Goal: Task Accomplishment & Management: Use online tool/utility

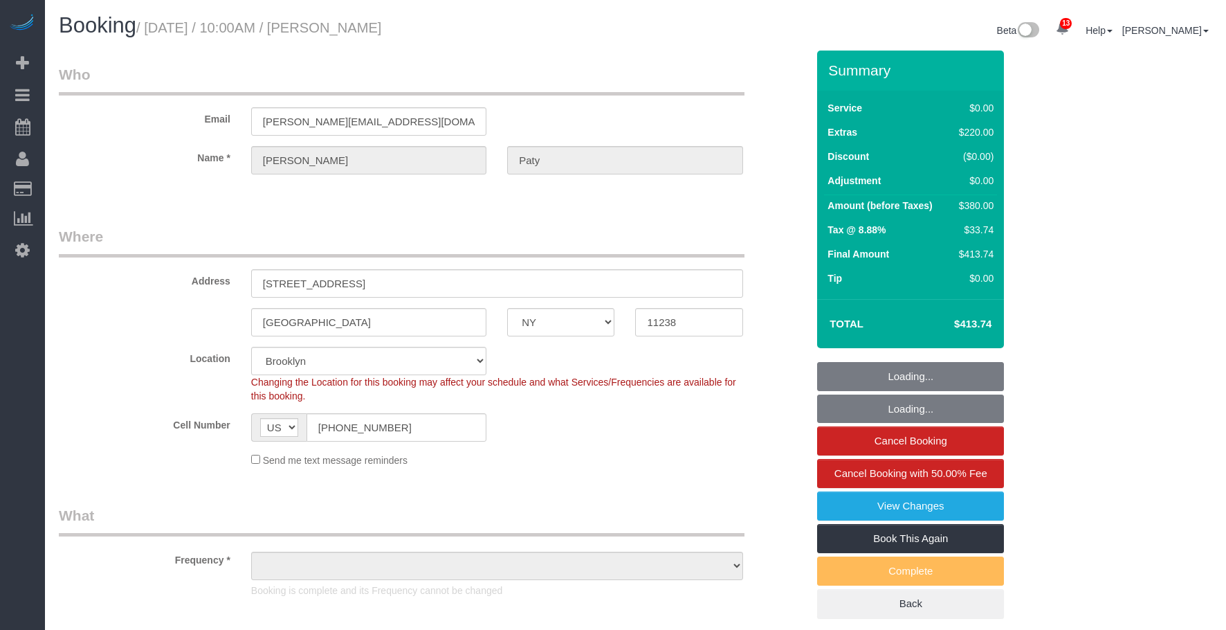
select select "NY"
select select "spot1"
select select "object:1772"
select select "1"
select select "number:89"
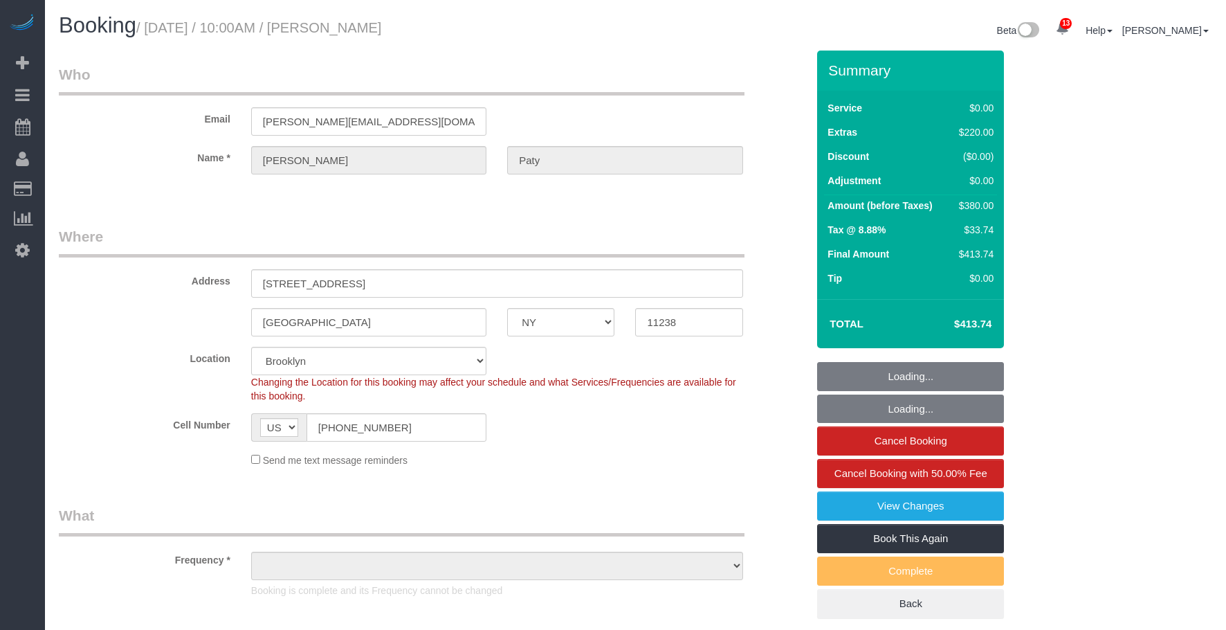
select select "number:90"
select select "number:15"
select select "number:5"
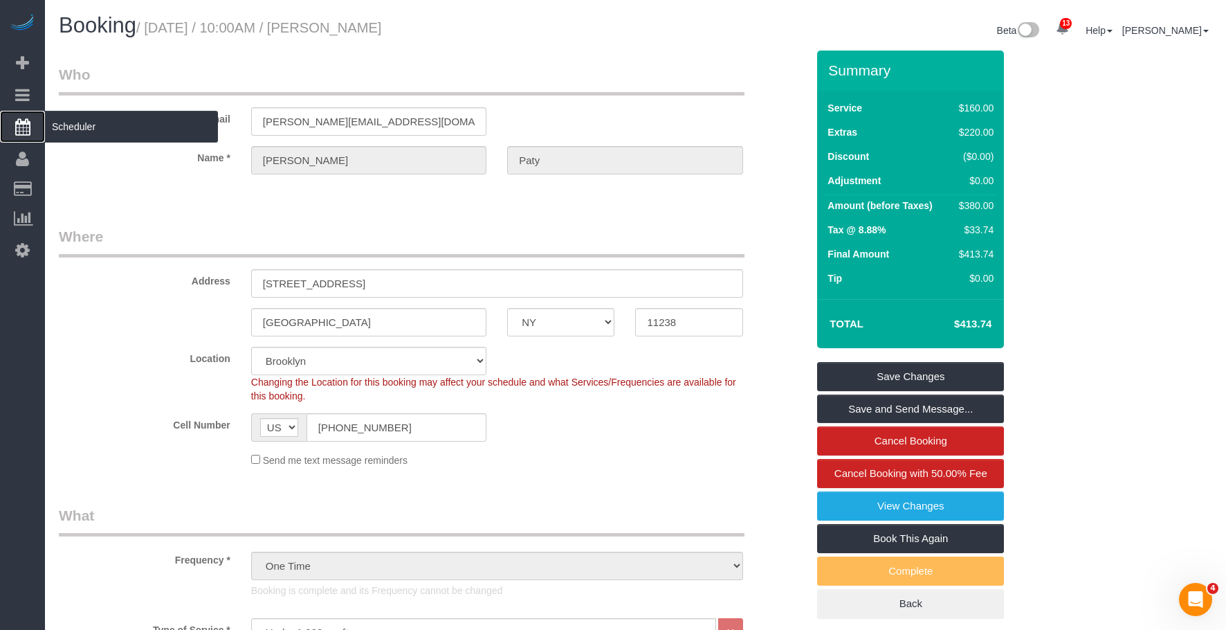
click at [106, 131] on span "Scheduler" at bounding box center [131, 127] width 173 height 32
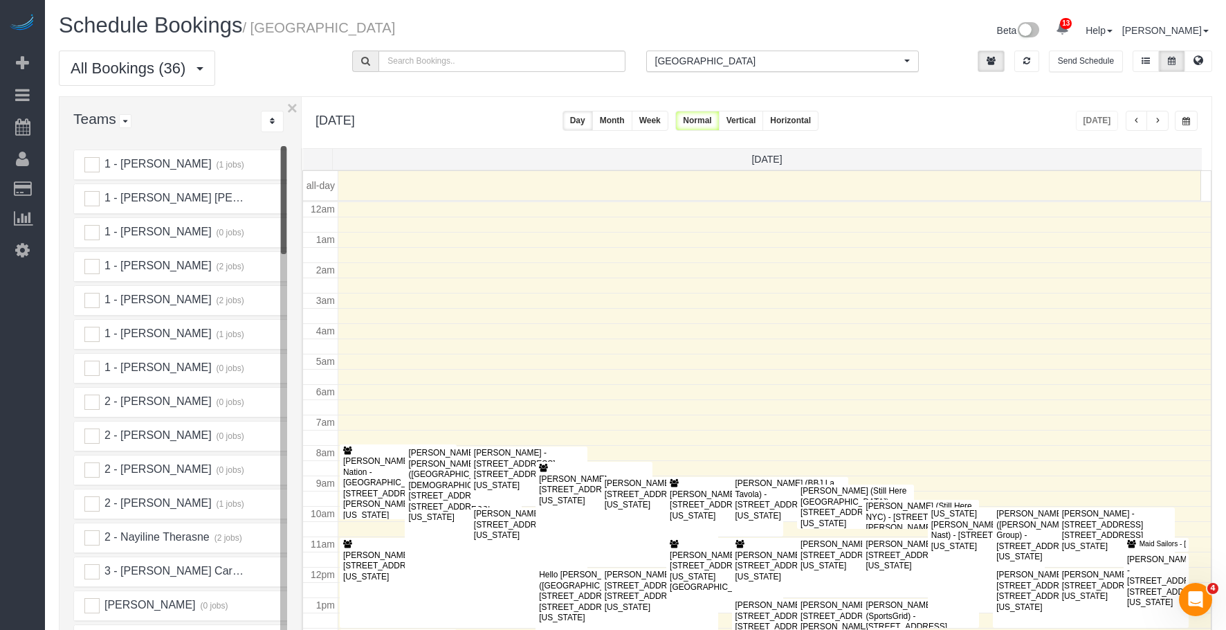
scroll to position [183, 0]
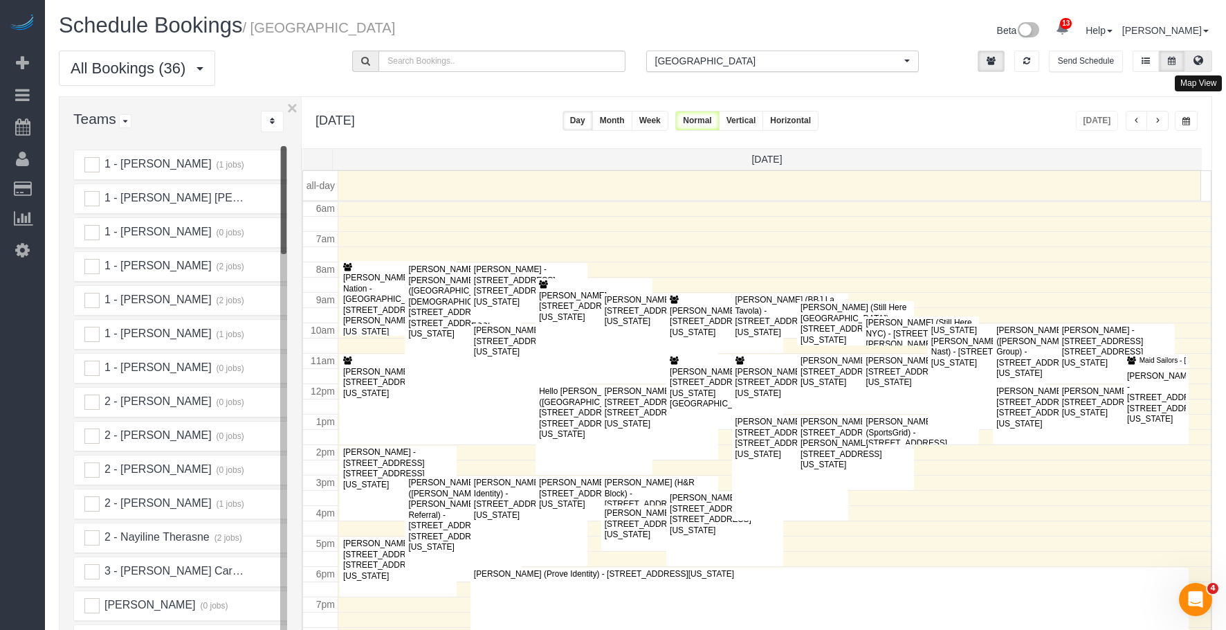
click at [1195, 60] on icon at bounding box center [1199, 60] width 10 height 8
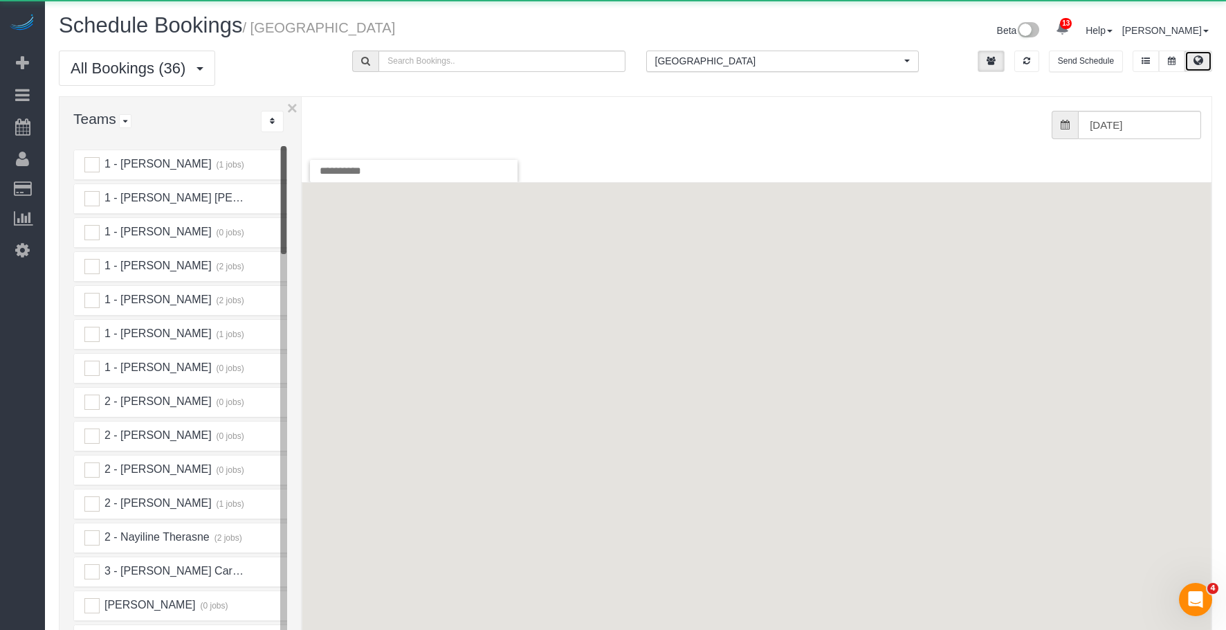
click at [813, 62] on span "[GEOGRAPHIC_DATA]" at bounding box center [778, 61] width 246 height 14
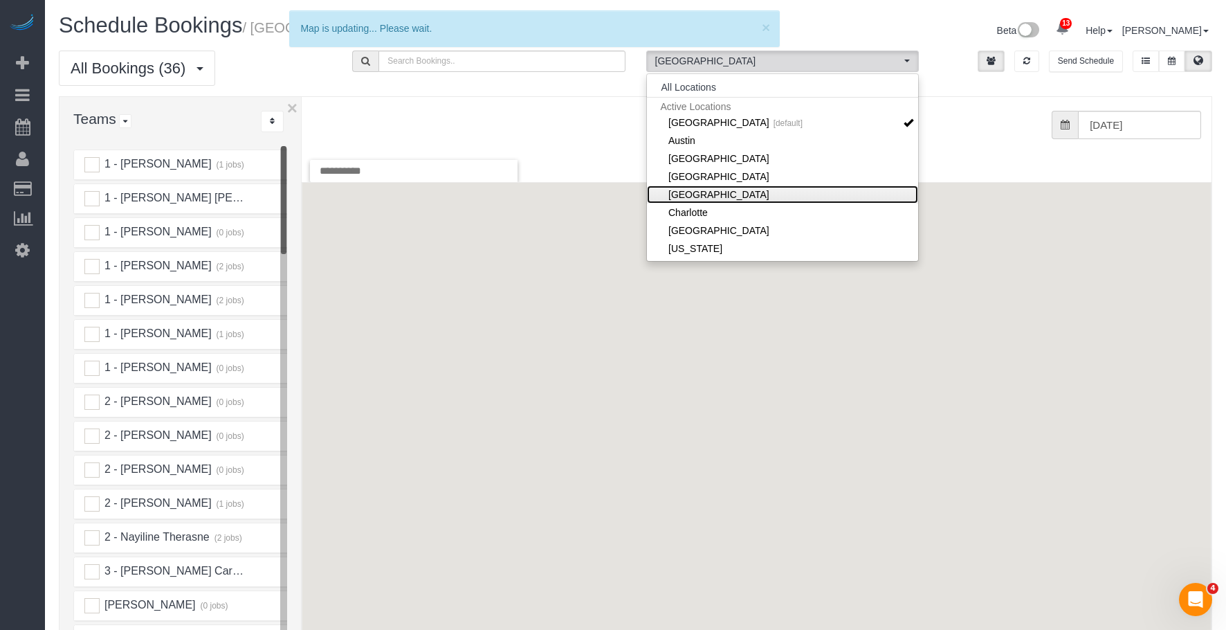
click at [770, 192] on link "[GEOGRAPHIC_DATA]" at bounding box center [782, 194] width 271 height 18
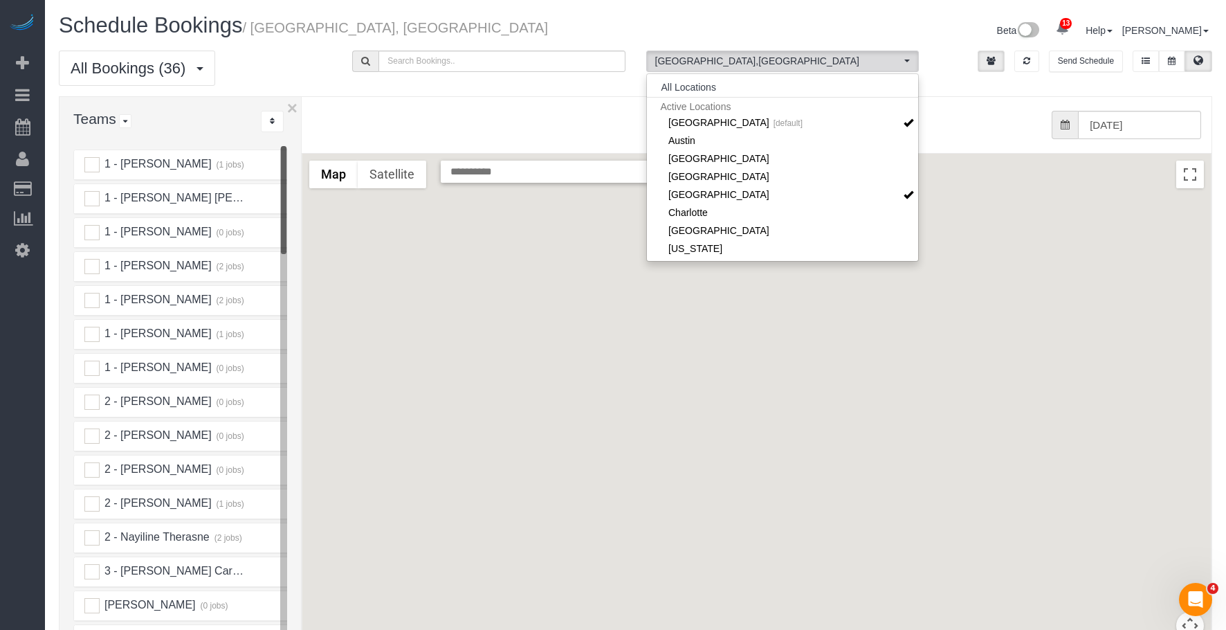
scroll to position [69, 0]
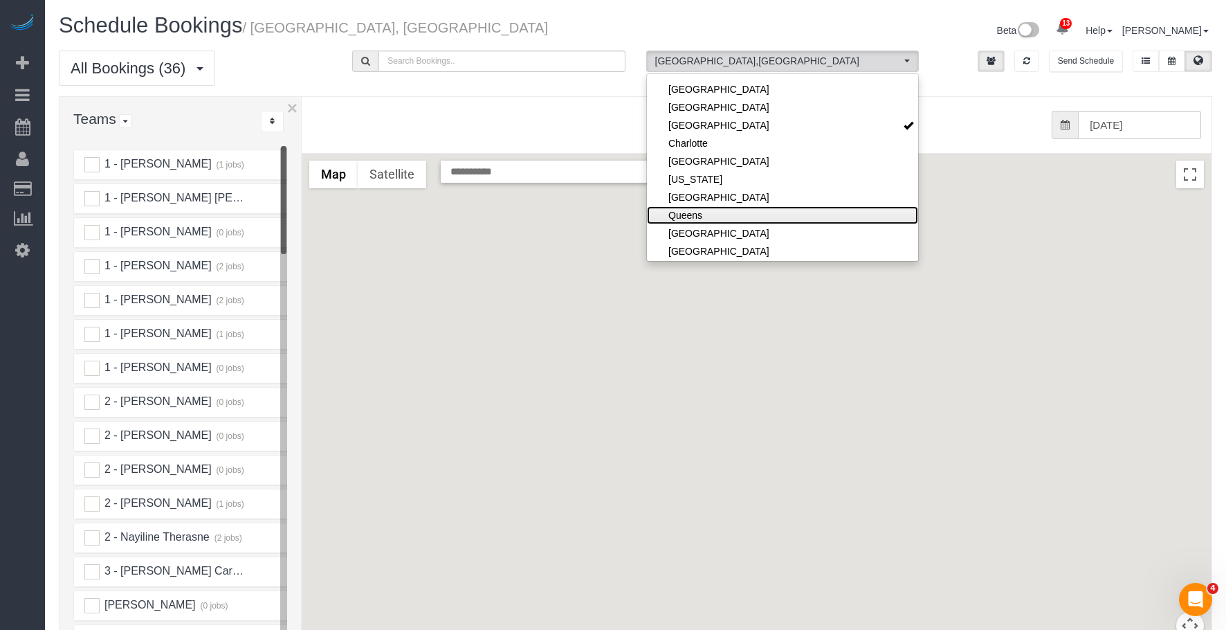
click at [709, 216] on link "Queens" at bounding box center [782, 215] width 271 height 18
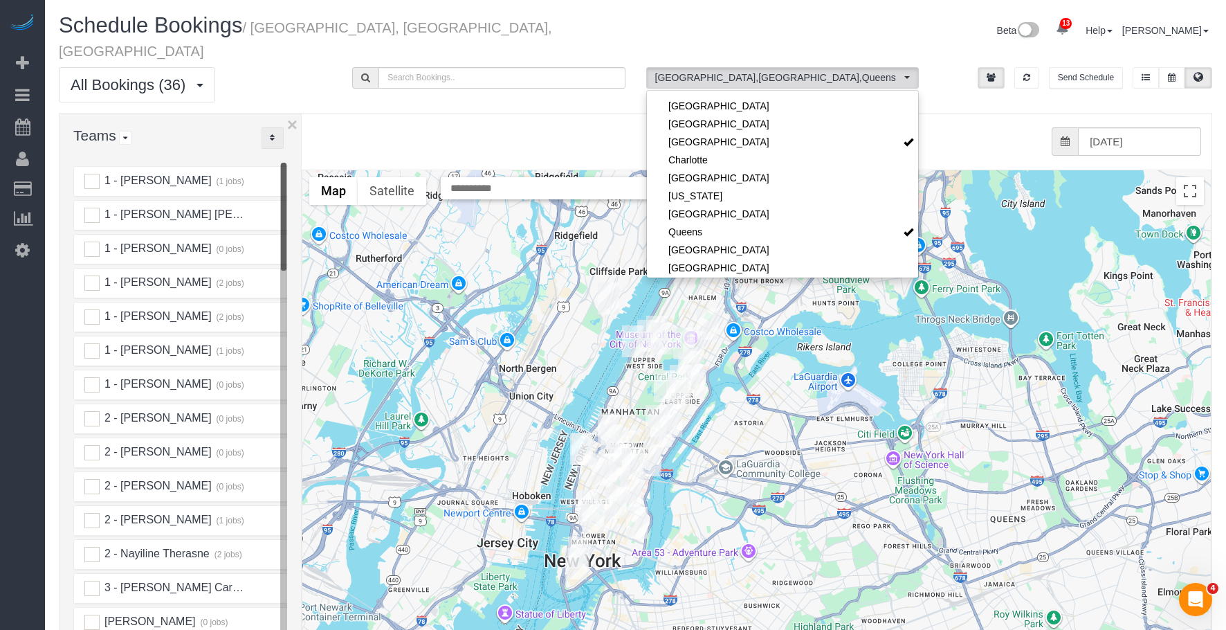
click at [266, 127] on button "..." at bounding box center [272, 137] width 23 height 21
click at [301, 172] on link "A-Z" at bounding box center [316, 181] width 109 height 18
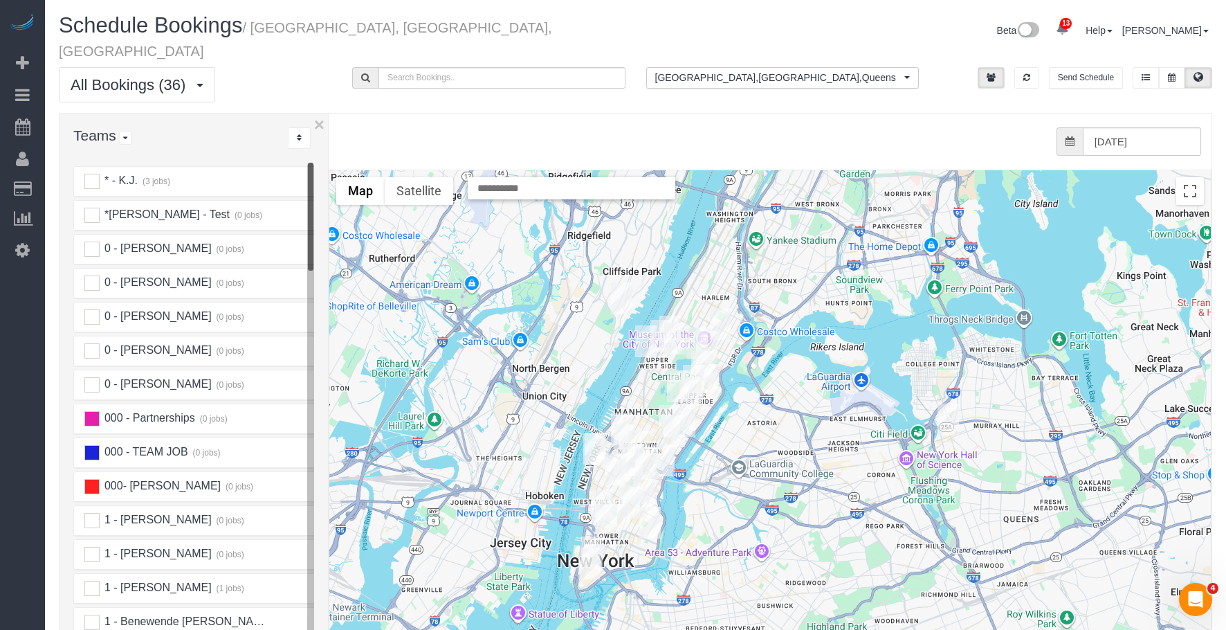
drag, startPoint x: 302, startPoint y: 137, endPoint x: 336, endPoint y: 140, distance: 34.1
click at [336, 140] on div "× Teams All Teams All Active Teams Active Teams For Location(s) Rating A-Z * - …" at bounding box center [635, 425] width 1153 height 624
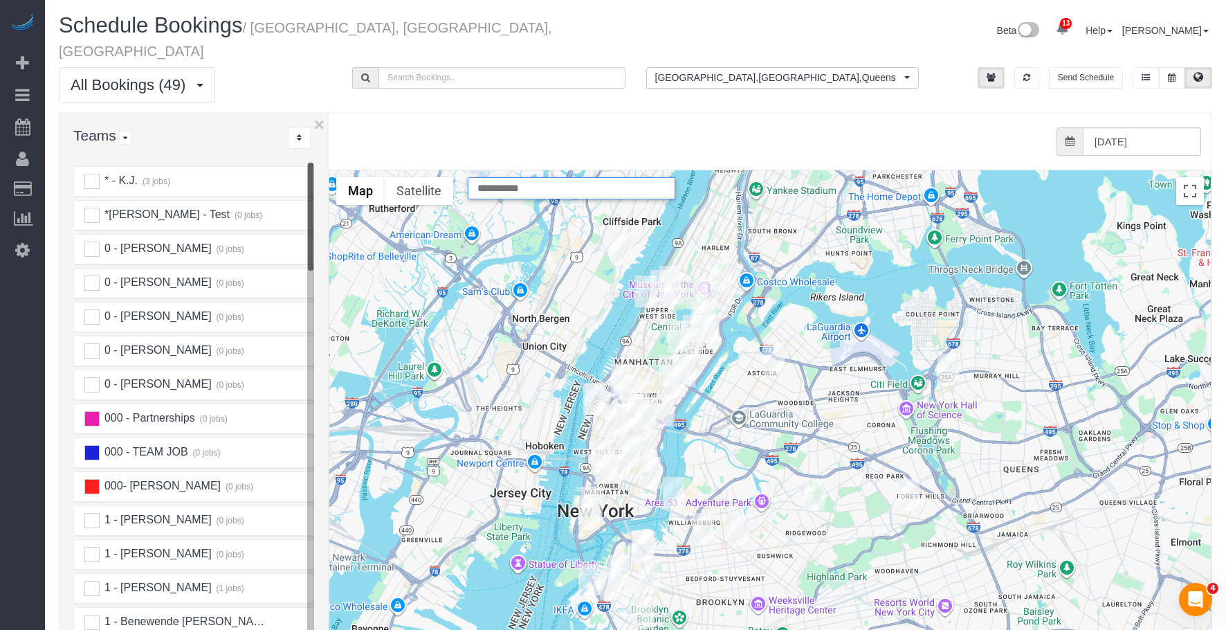
click at [580, 177] on input "text" at bounding box center [572, 188] width 208 height 22
paste input "**********"
type input "**********"
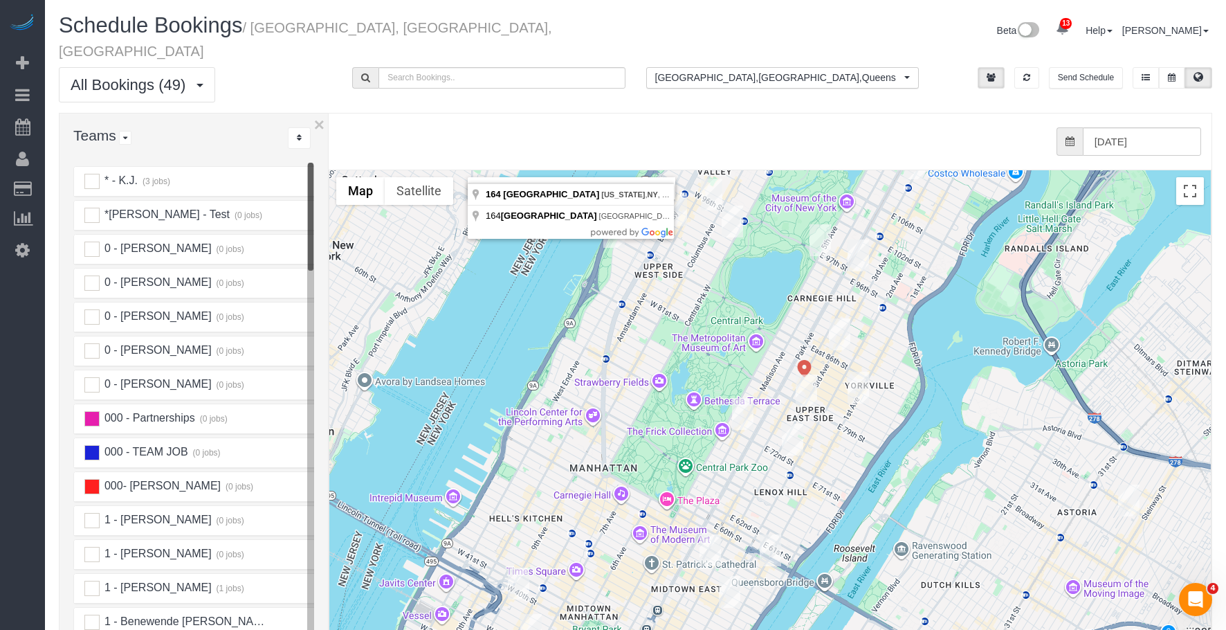
click at [807, 374] on img "09/08/2025 11:00AM - Zoe Funk (PwC) - 239 East 79th Street, Apt 16c, New York, …" at bounding box center [806, 390] width 21 height 32
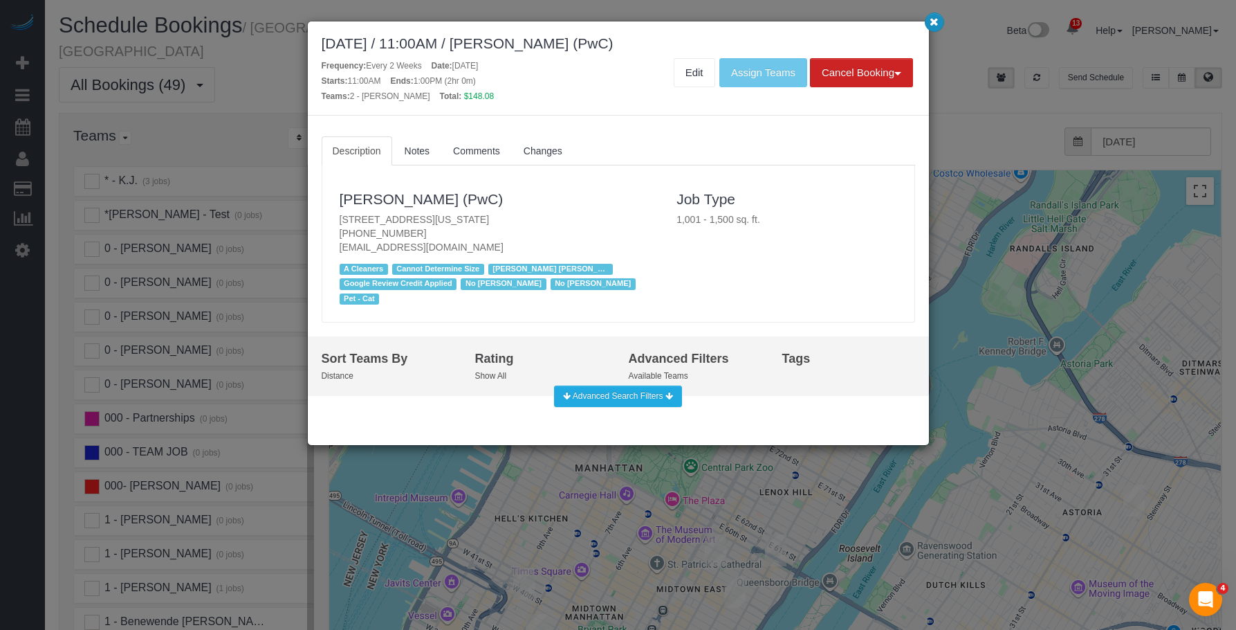
click at [933, 24] on icon "button" at bounding box center [934, 21] width 9 height 8
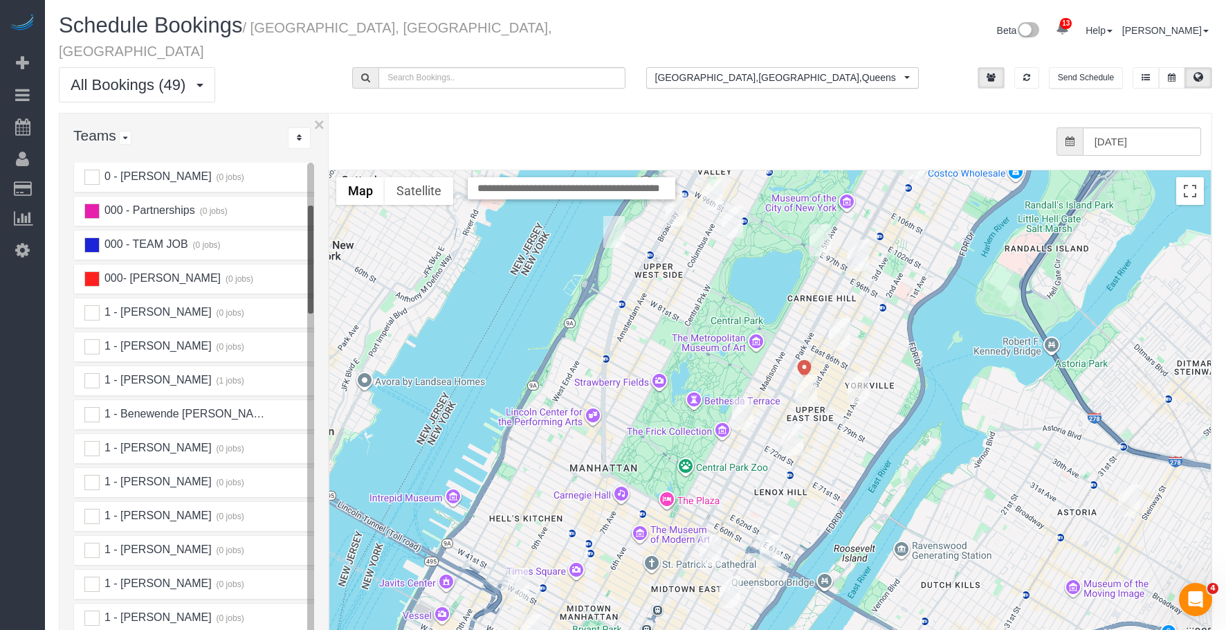
scroll to position [346, 0]
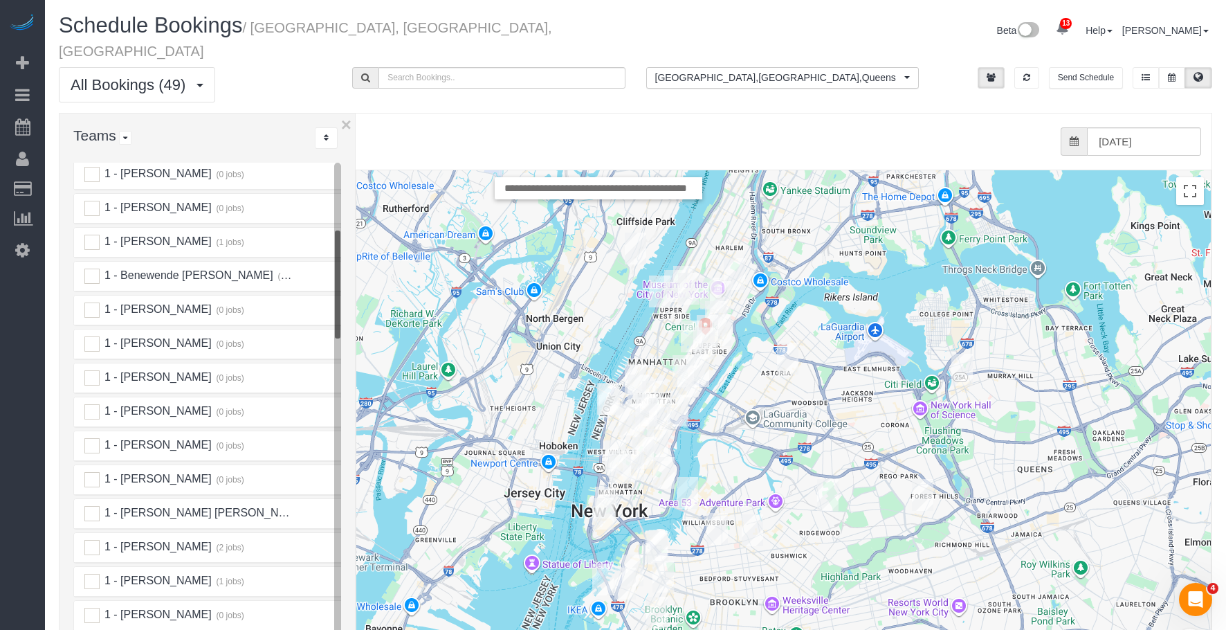
drag, startPoint x: 330, startPoint y: 322, endPoint x: 314, endPoint y: 320, distance: 16.0
click at [354, 322] on div at bounding box center [356, 421] width 5 height 617
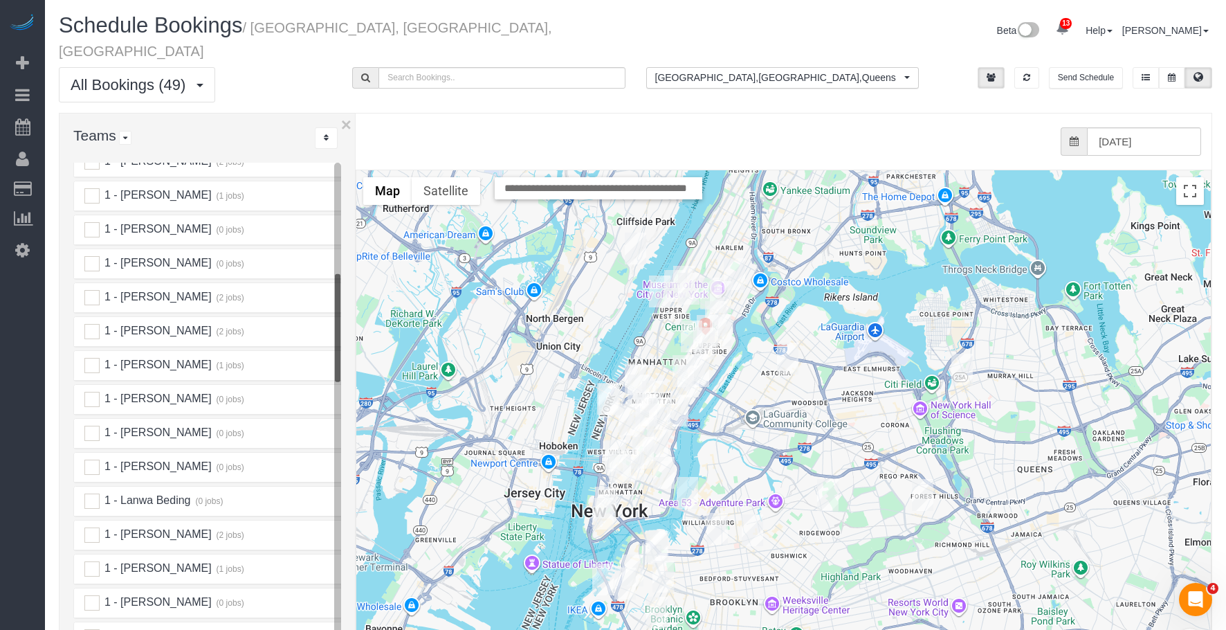
scroll to position [761, 0]
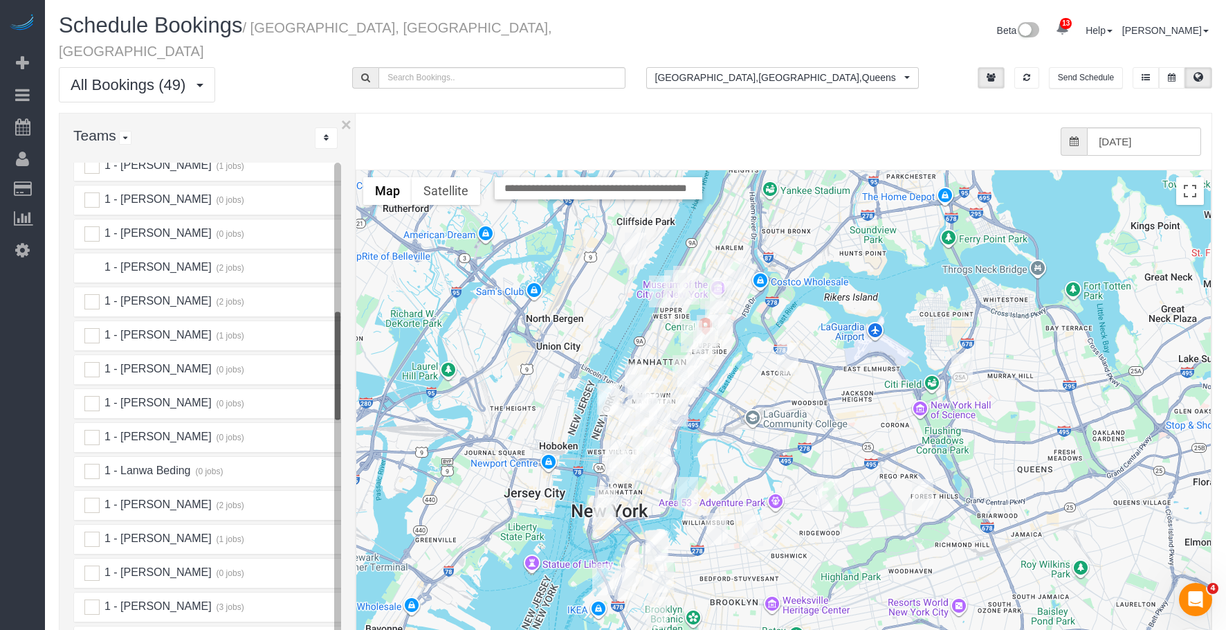
click at [91, 260] on ins at bounding box center [91, 267] width 15 height 15
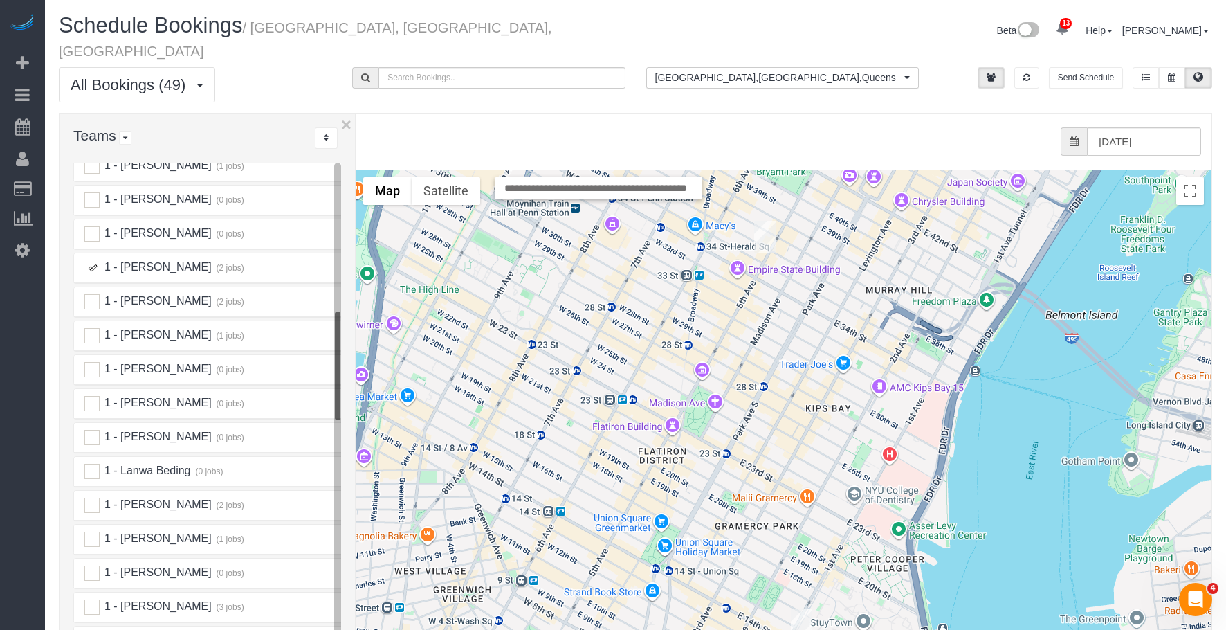
click at [765, 221] on img "09/08/2025 9:00AM - Tevis Jory (BBJ La Tavola) - 390 5th Ave, Suite 703, New Yo…" at bounding box center [764, 237] width 21 height 32
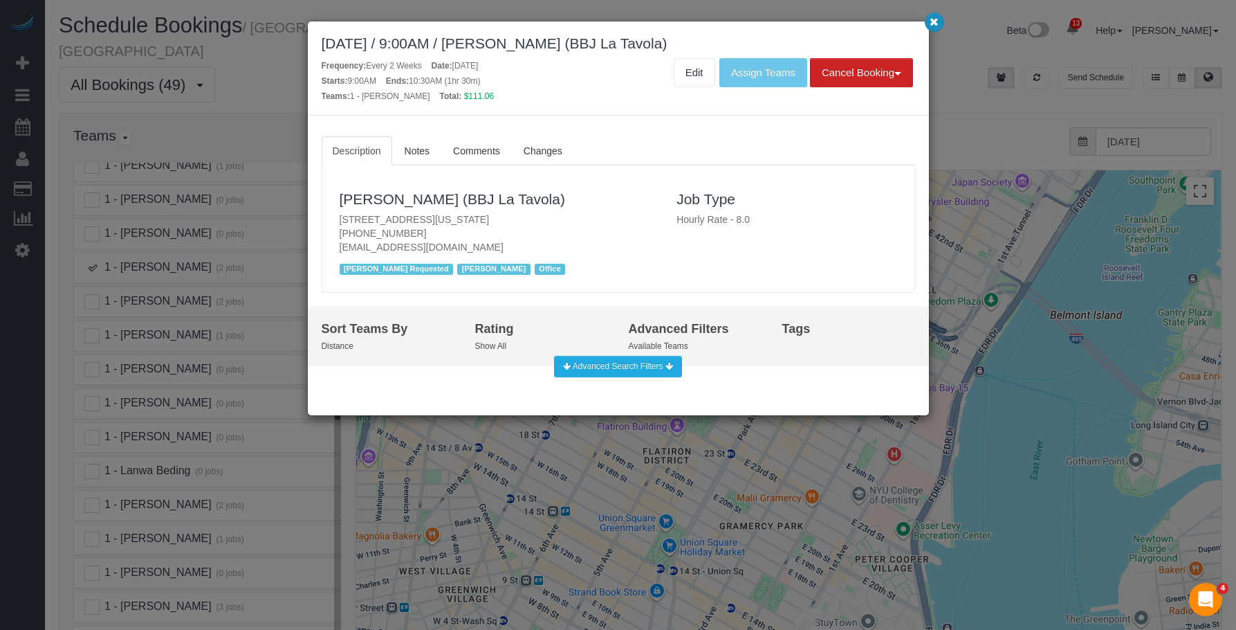
click at [934, 23] on icon "button" at bounding box center [934, 21] width 9 height 8
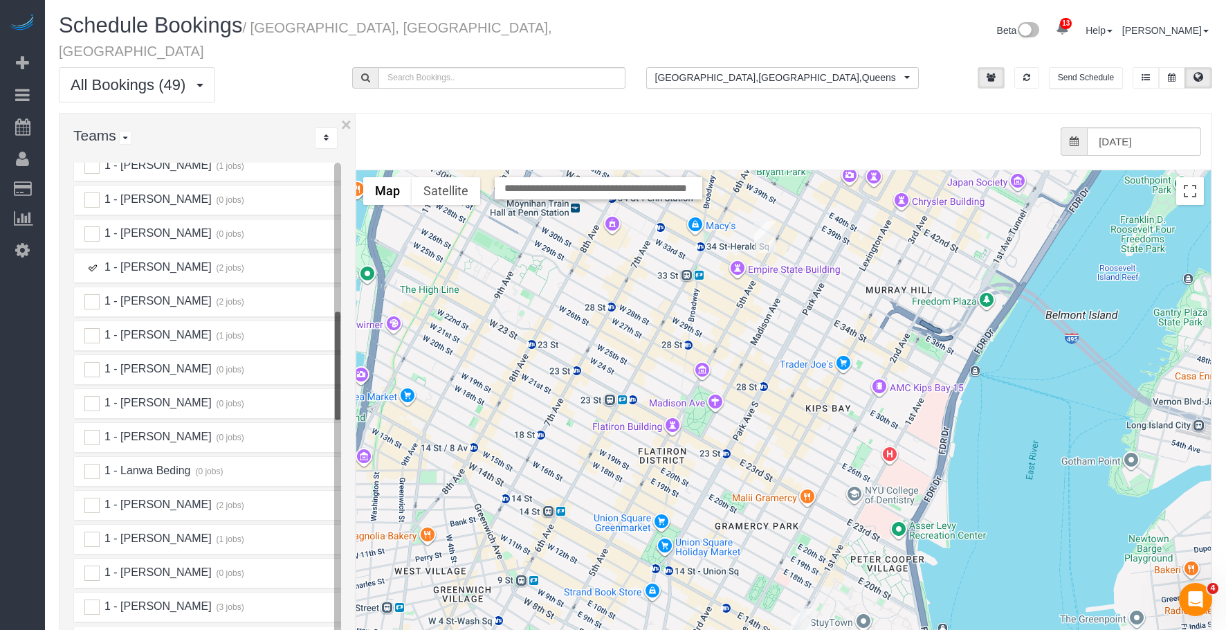
click at [801, 608] on img "09/08/2025 11:30AM - Alexandra Roseman - 405 East 14th Street, Apt. 9h, New Yor…" at bounding box center [801, 624] width 21 height 32
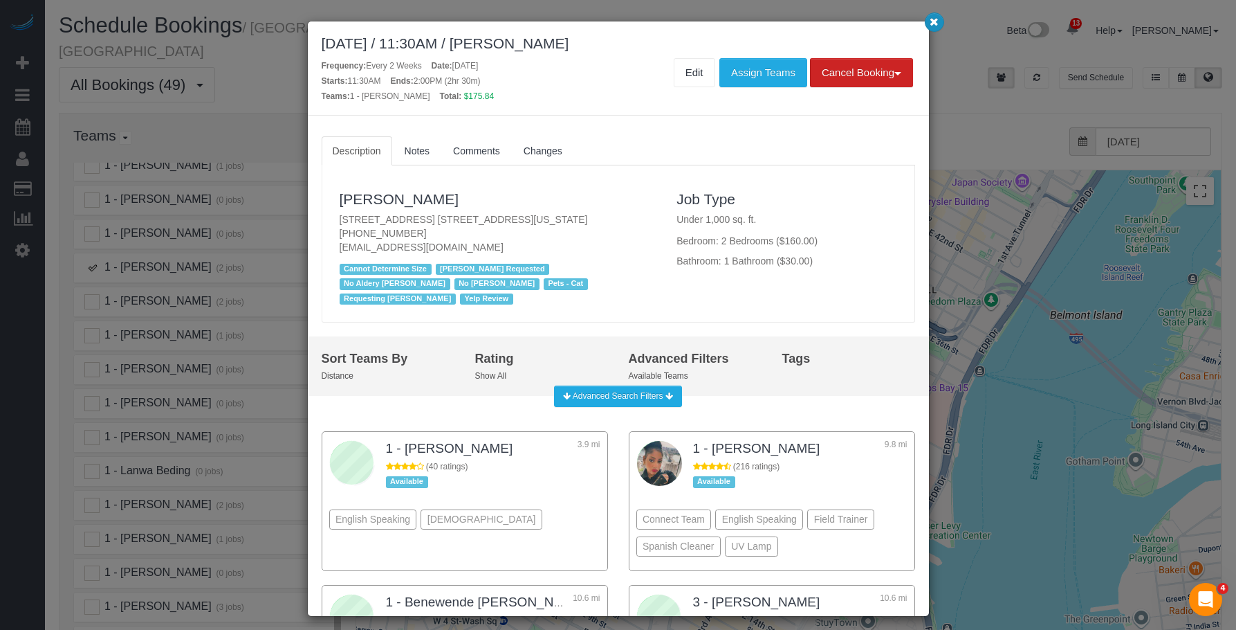
click at [931, 24] on icon "button" at bounding box center [934, 21] width 9 height 8
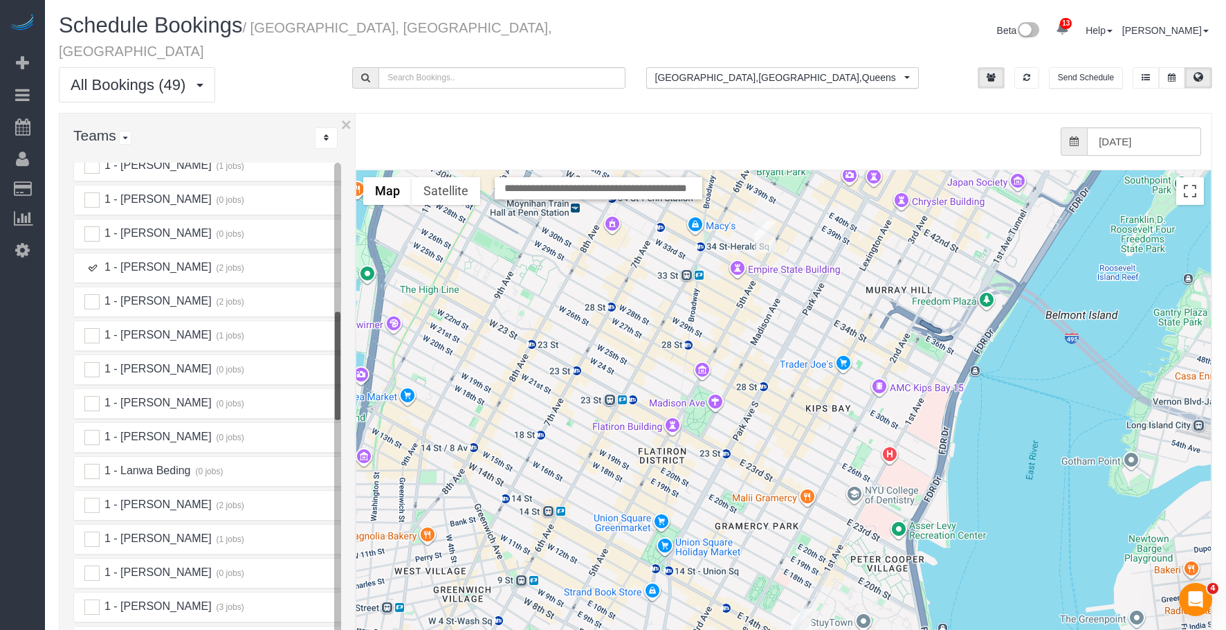
click at [89, 260] on ins at bounding box center [91, 267] width 15 height 15
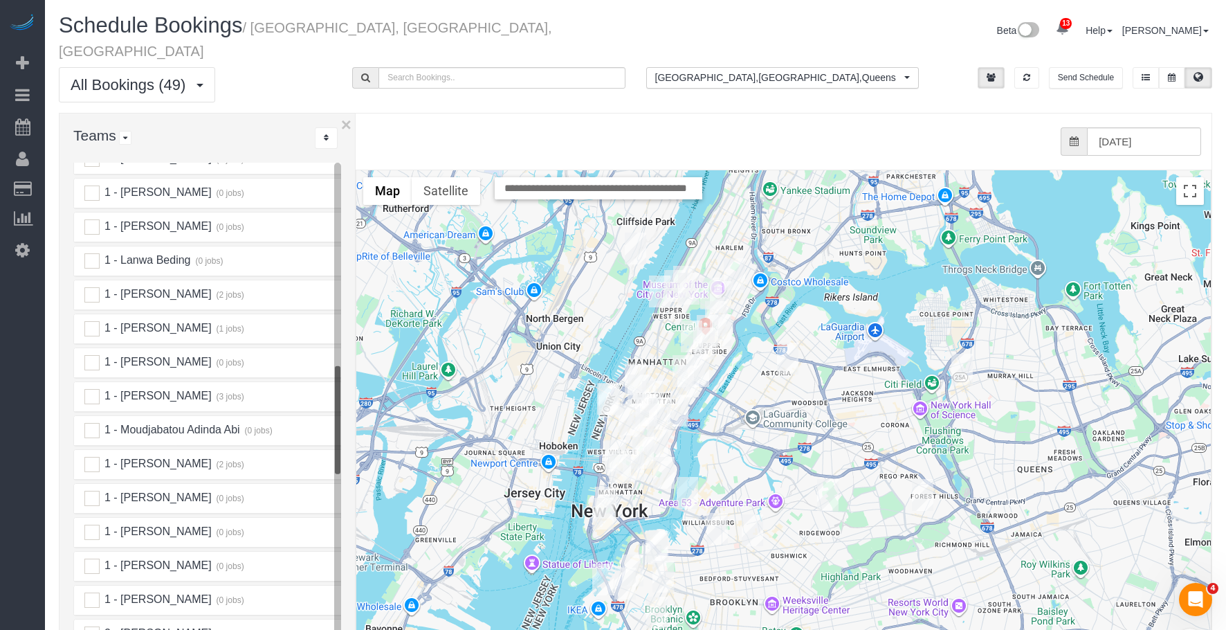
scroll to position [1038, 0]
click at [93, 322] on ins at bounding box center [91, 329] width 15 height 15
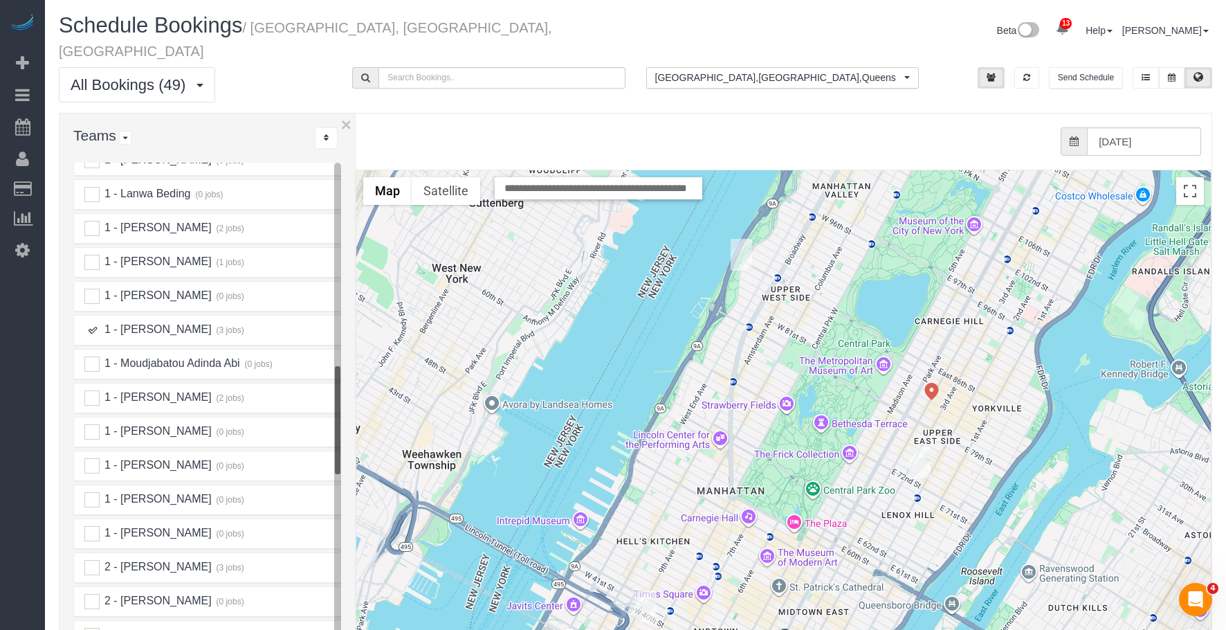
click at [745, 239] on img "09/08/2025 3:30PM - Holly Schneier - 131 Riverside Drive, Apt. 3b, New York, NY…" at bounding box center [741, 255] width 21 height 32
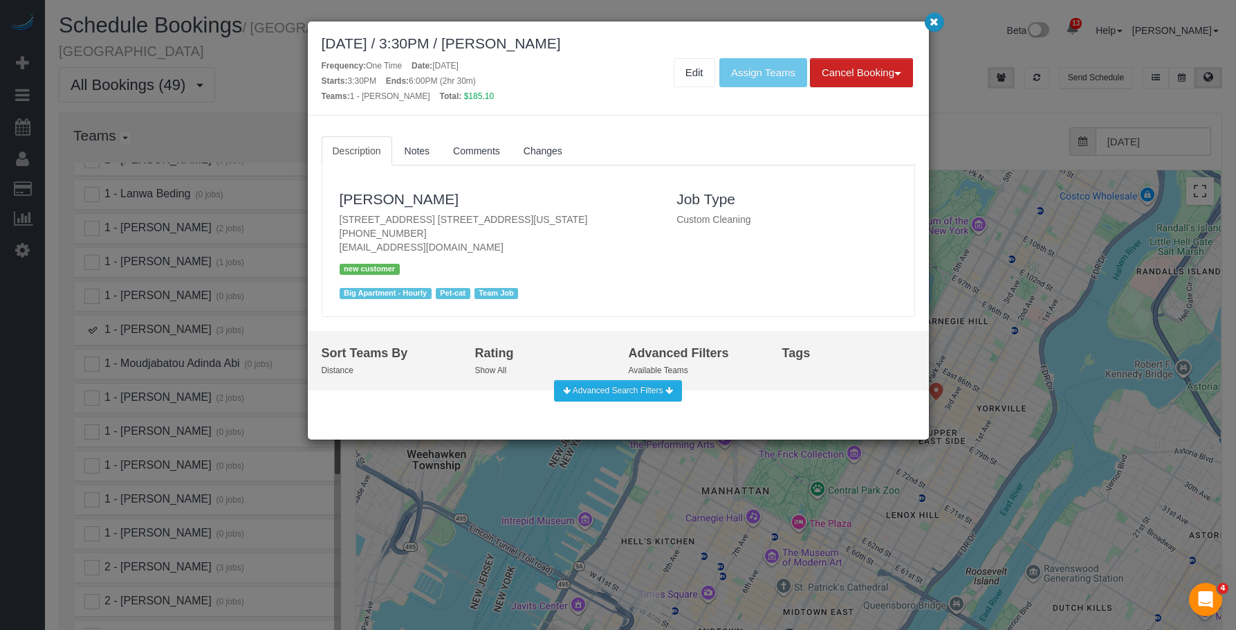
click at [933, 18] on icon "button" at bounding box center [934, 21] width 9 height 8
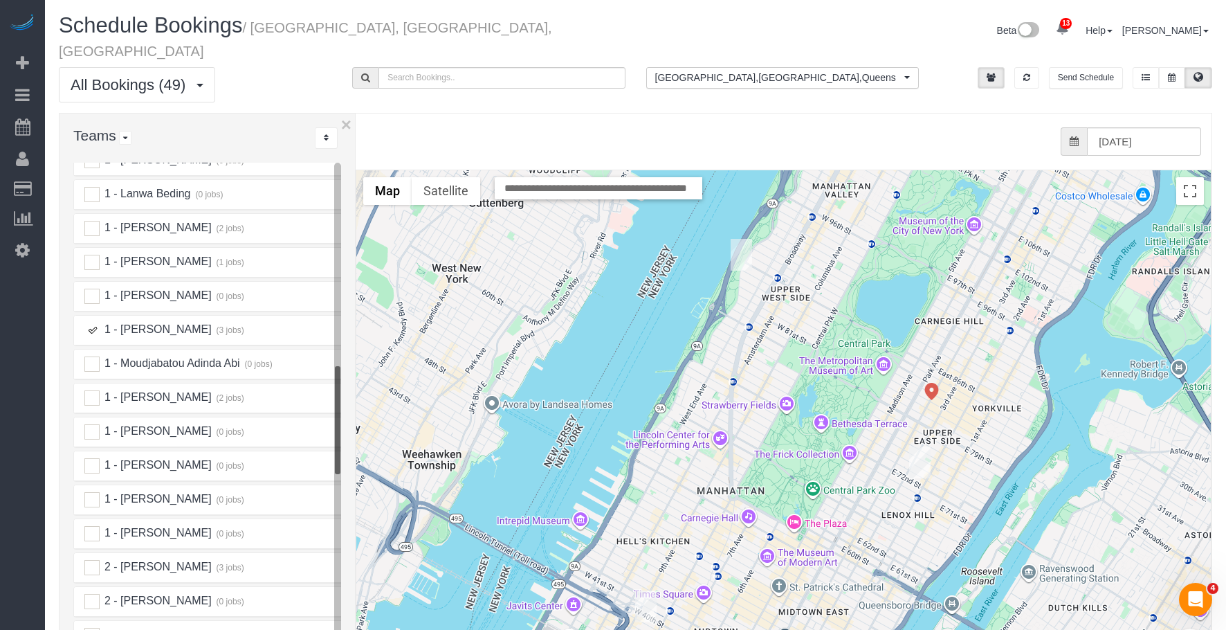
click at [916, 446] on img "09/08/2025 11:00AM - Charles Wickham - 230 East 73rd Street, Apt. Pha, New York…" at bounding box center [919, 462] width 21 height 32
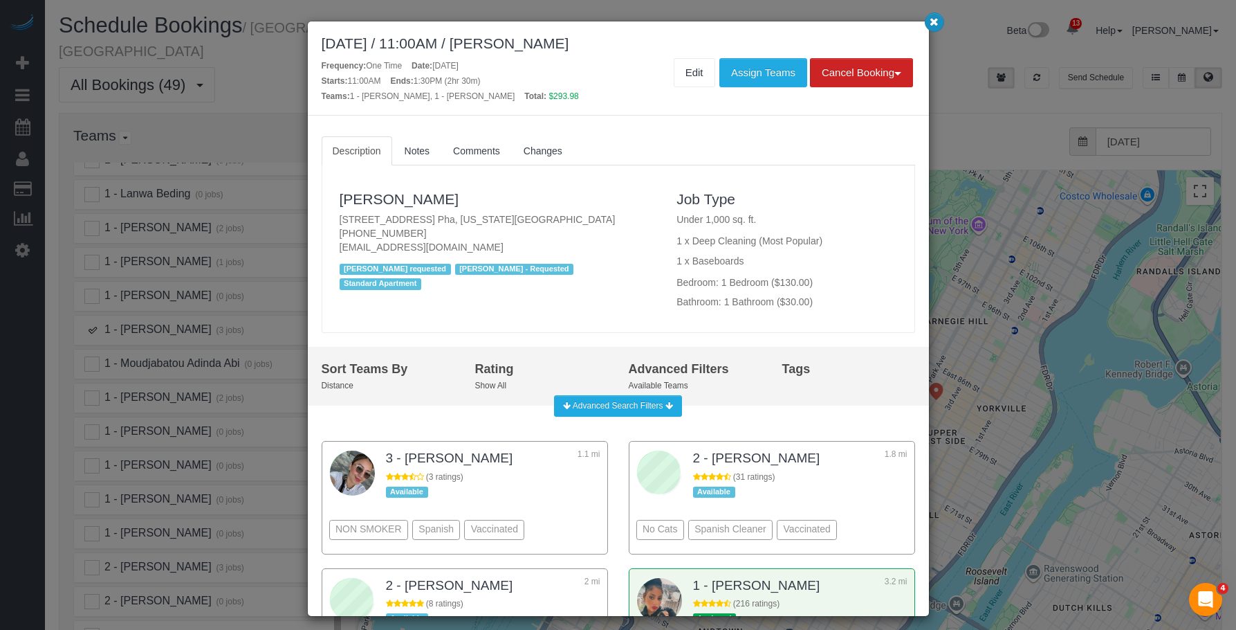
click at [930, 21] on icon "button" at bounding box center [934, 21] width 9 height 8
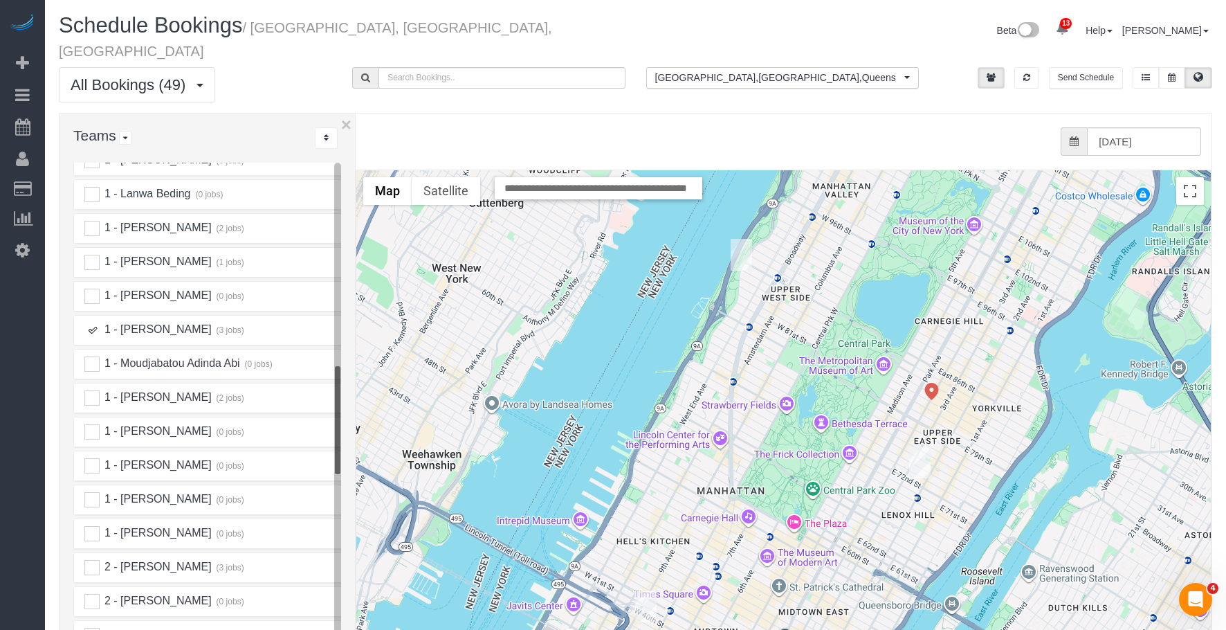
click at [647, 590] on img "09/08/2025 11:00AM - Maid Sailors - 333 West 39th Street, Suite. 405, New York,…" at bounding box center [645, 606] width 21 height 32
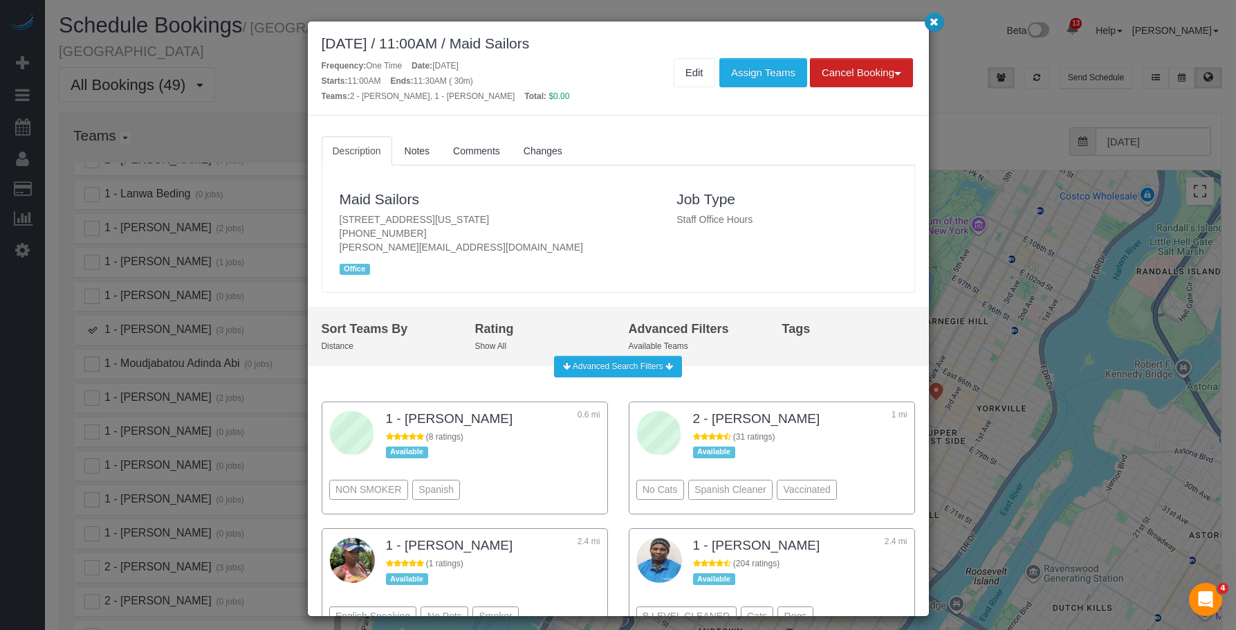
click at [931, 23] on icon "button" at bounding box center [934, 21] width 9 height 8
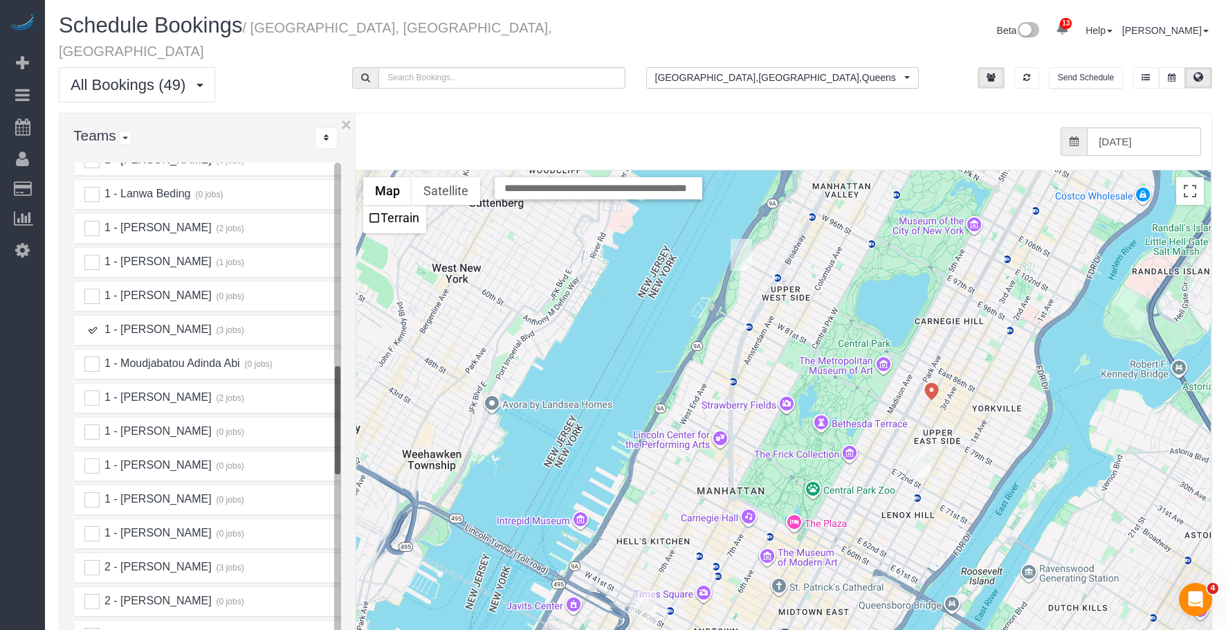
click at [647, 590] on img "09/08/2025 11:00AM - Maid Sailors - 333 West 39th Street, Suite. 405, New York,…" at bounding box center [645, 606] width 21 height 32
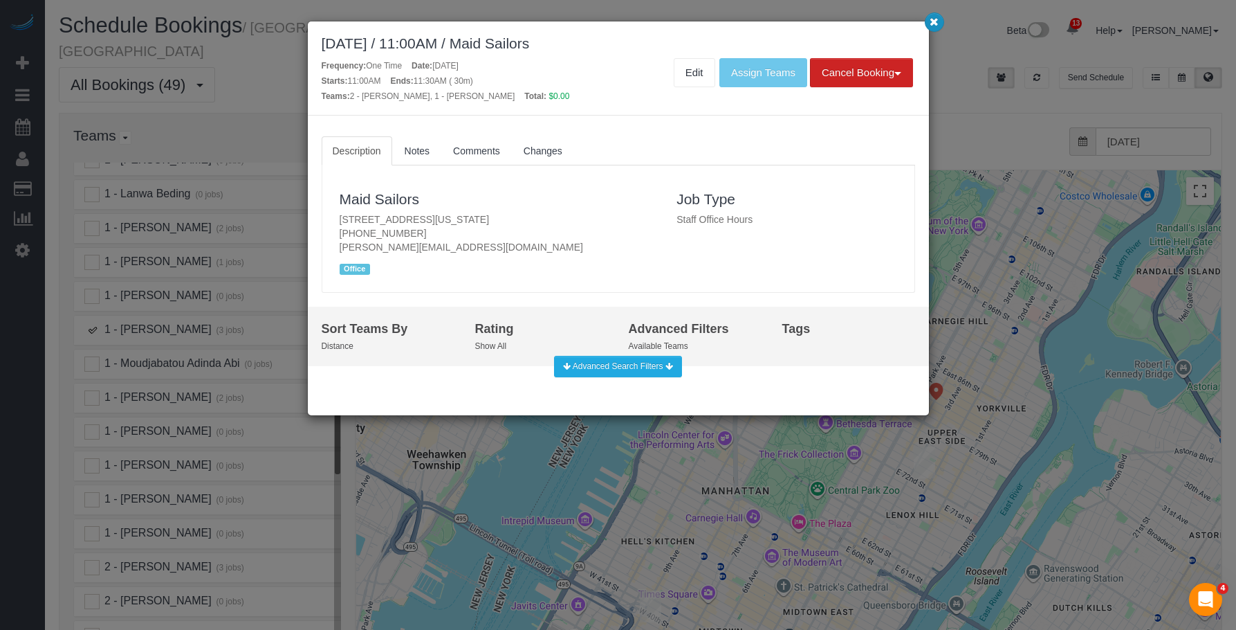
click at [935, 21] on icon "button" at bounding box center [934, 21] width 9 height 8
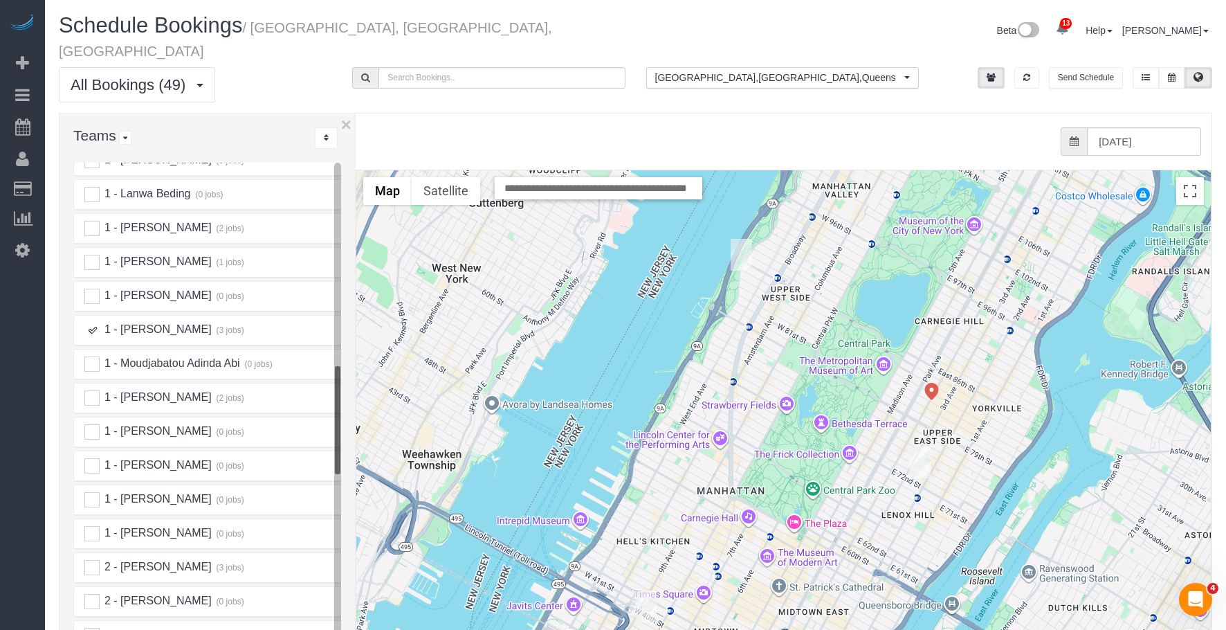
drag, startPoint x: 90, startPoint y: 311, endPoint x: 117, endPoint y: 329, distance: 32.4
click at [91, 322] on ins at bounding box center [91, 329] width 15 height 15
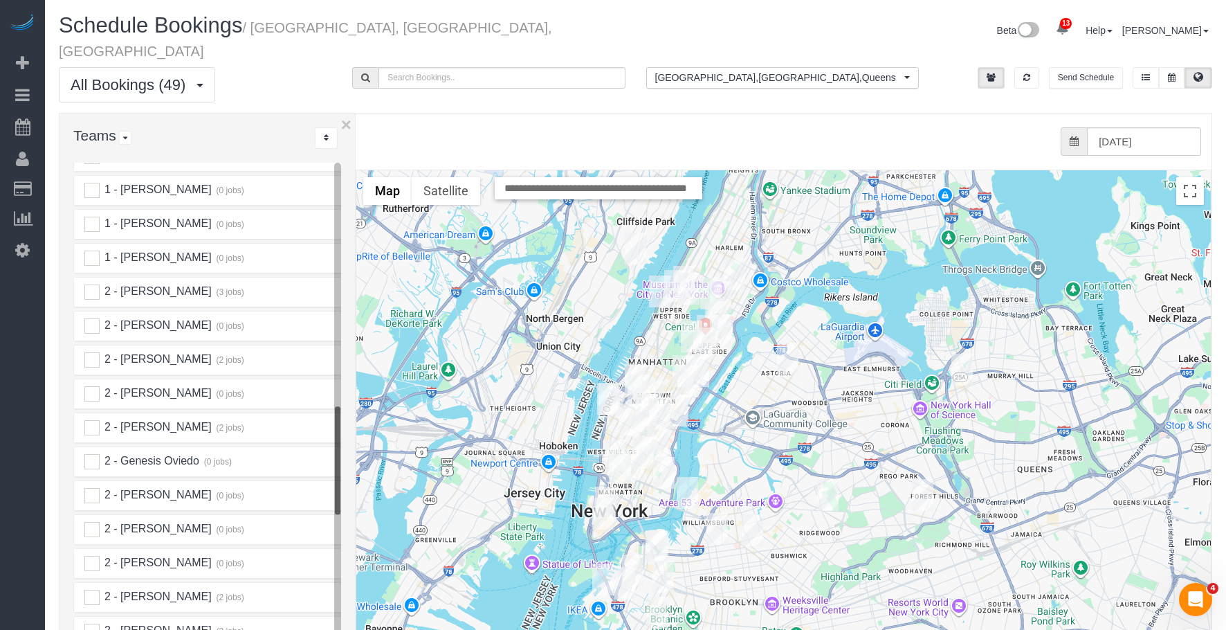
scroll to position [1315, 0]
click at [91, 419] on ins at bounding box center [91, 426] width 15 height 15
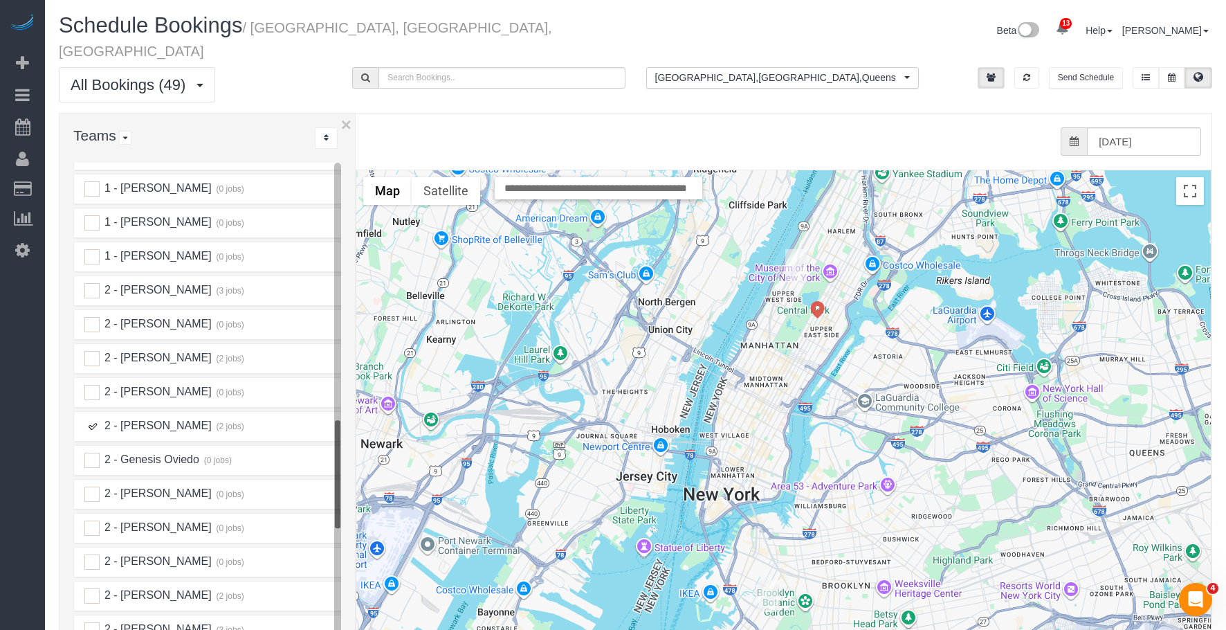
click at [801, 249] on img "09/08/2025 8:30AM - Sri Narasimhan - 113 West 95th Street, New York, NY 10025" at bounding box center [795, 265] width 21 height 32
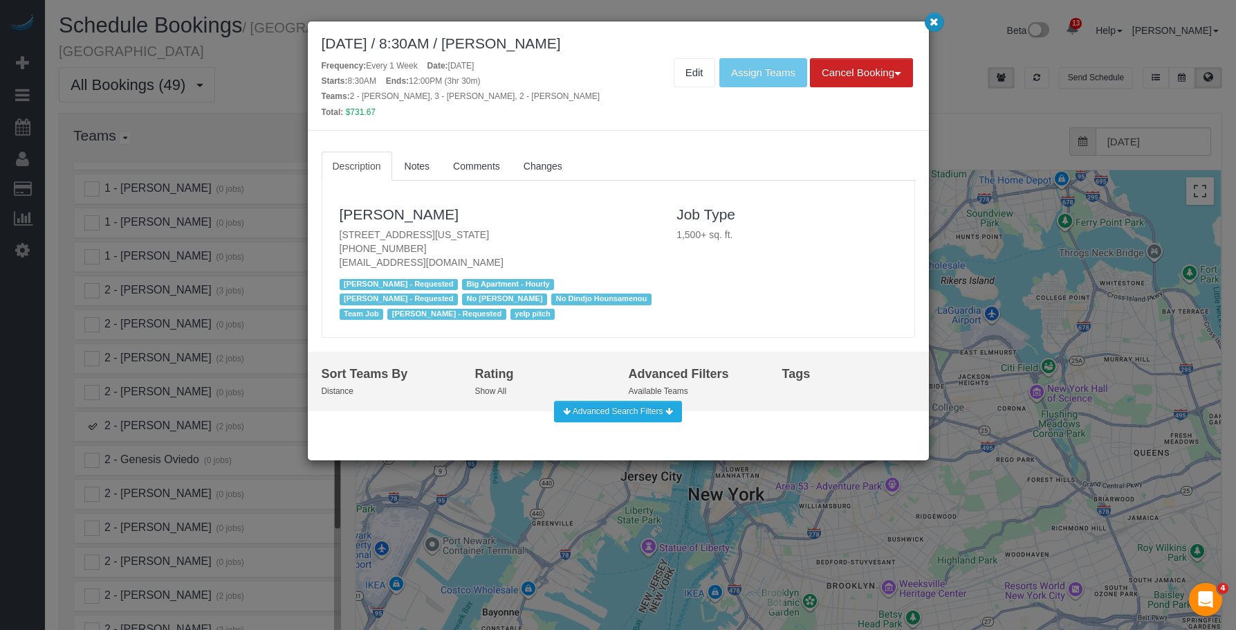
click at [935, 22] on icon "button" at bounding box center [934, 21] width 9 height 8
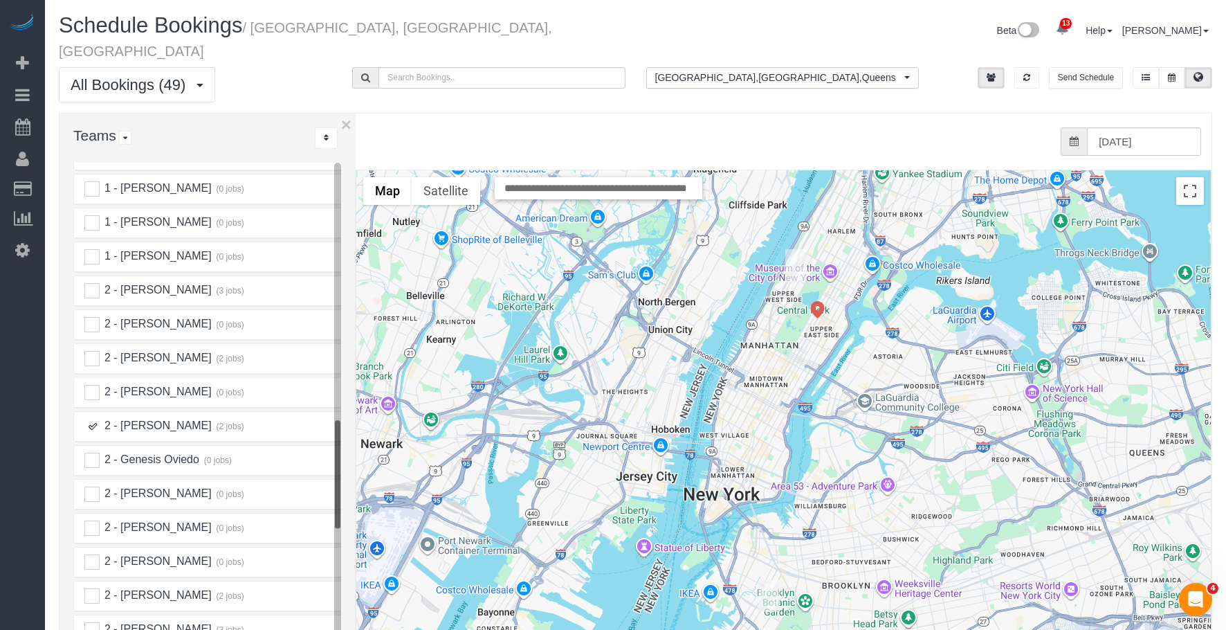
click at [770, 580] on img "09/08/2025 1:30PM - Thomas Gebremedhin - 430 7th Street, Apt 2, Brooklyn, NY 11…" at bounding box center [768, 596] width 21 height 32
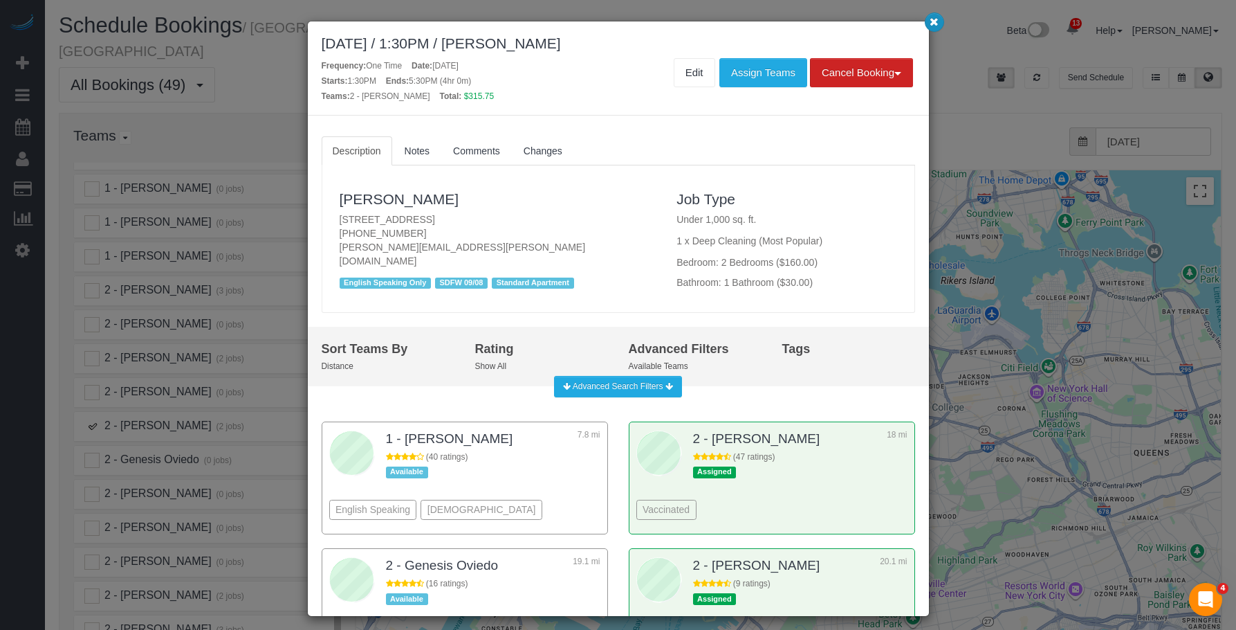
click at [933, 21] on icon "button" at bounding box center [934, 21] width 9 height 8
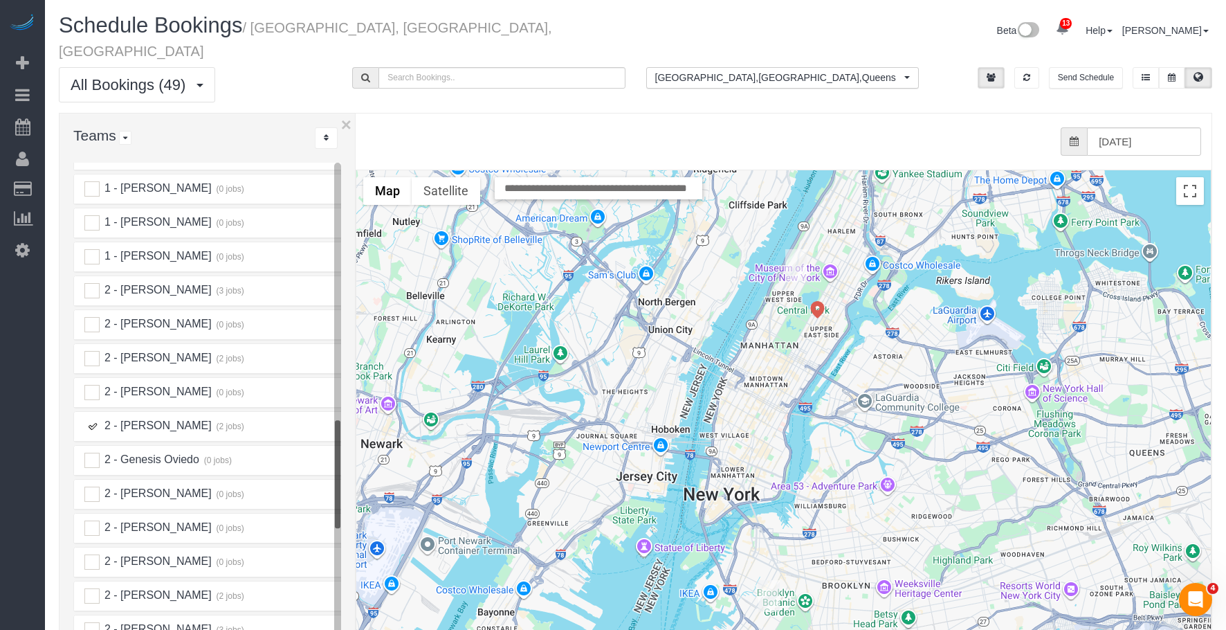
click at [94, 419] on ins at bounding box center [91, 426] width 15 height 15
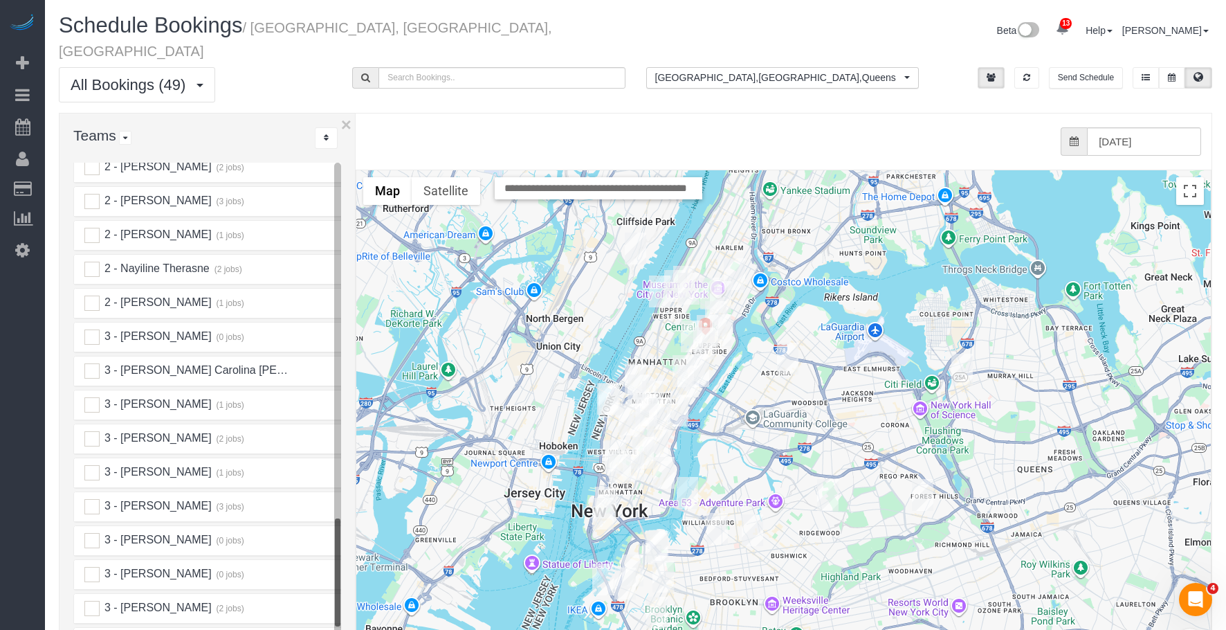
scroll to position [1868, 0]
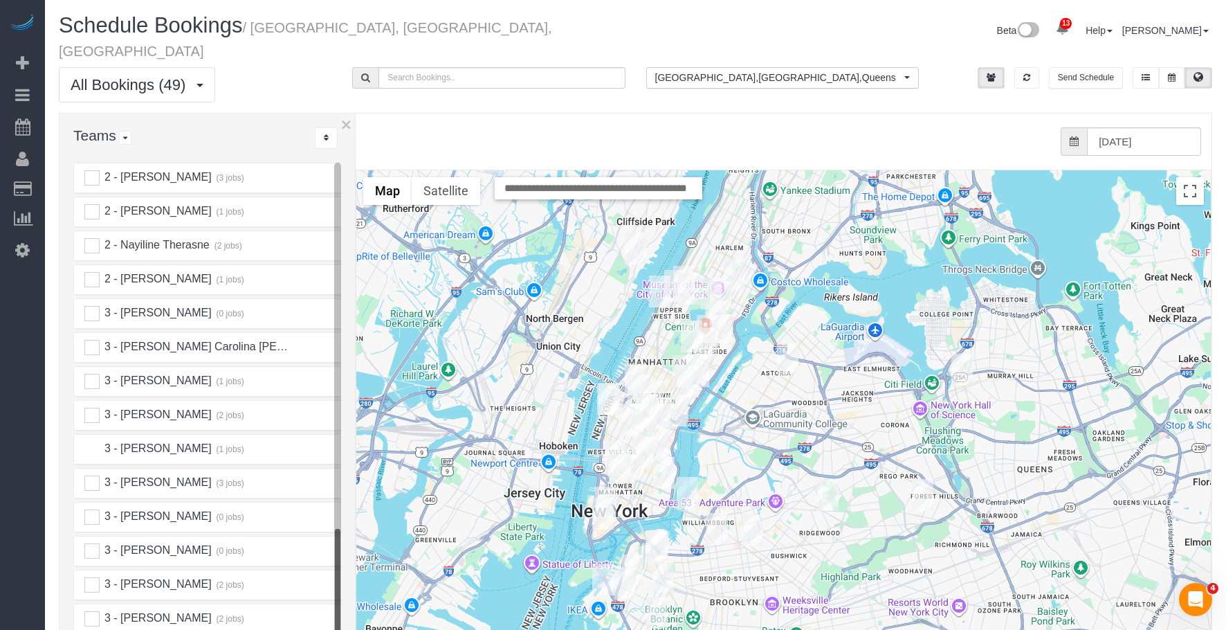
click at [93, 441] on ins at bounding box center [91, 448] width 15 height 15
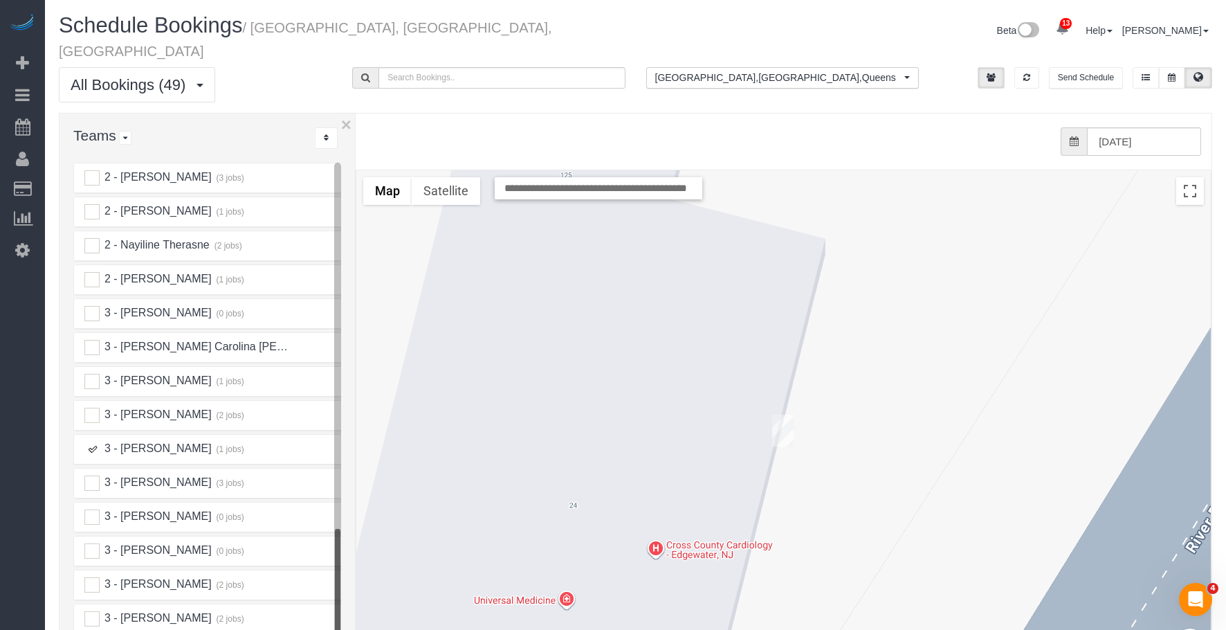
click at [776, 414] on img "09/08/2025 10:00AM - Sergio Moreno - 30 River Rd, Apt 19c, New York, NY 10044" at bounding box center [782, 430] width 21 height 32
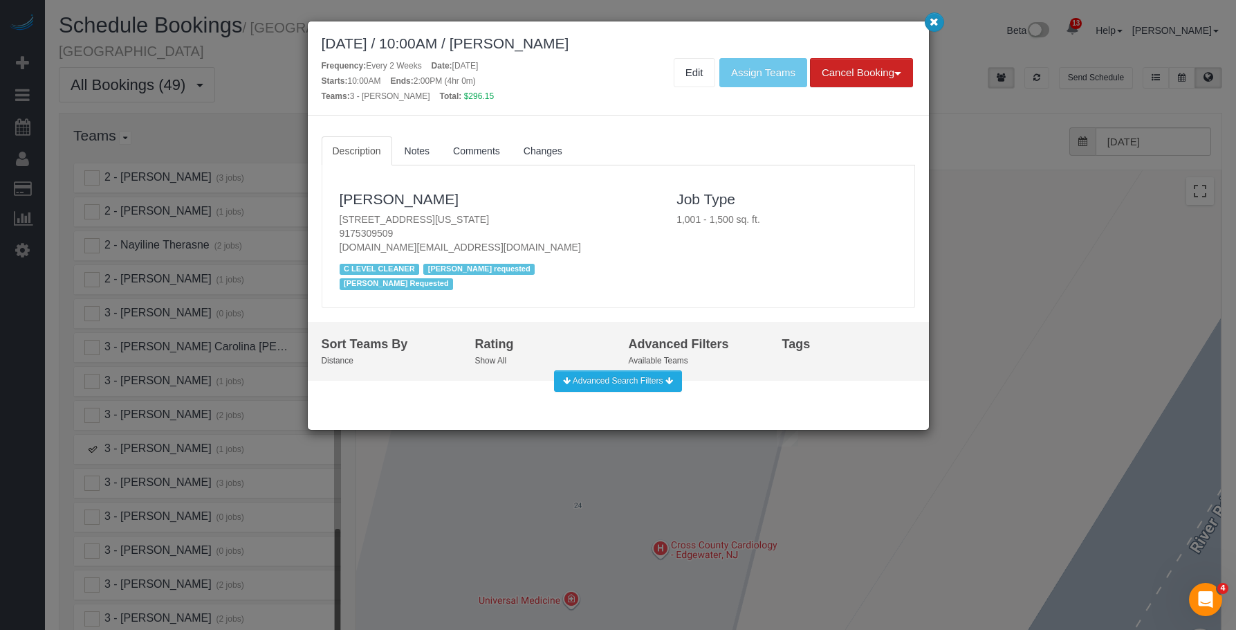
click at [941, 24] on button "button" at bounding box center [934, 21] width 19 height 19
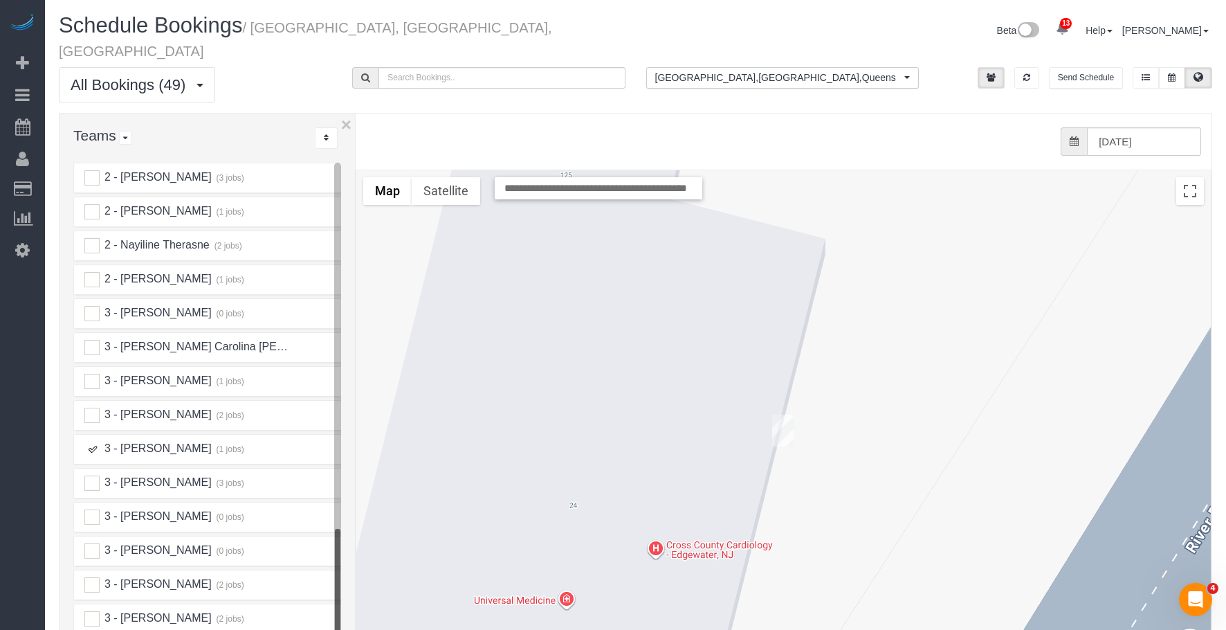
click at [91, 441] on ins at bounding box center [91, 448] width 15 height 15
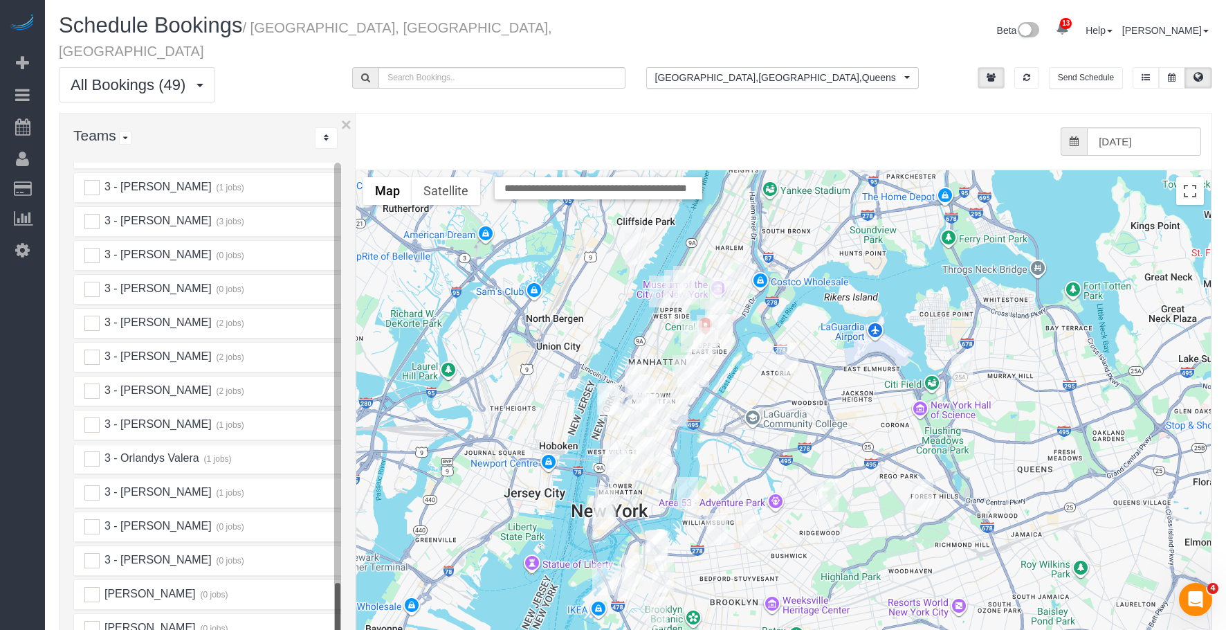
scroll to position [2145, 0]
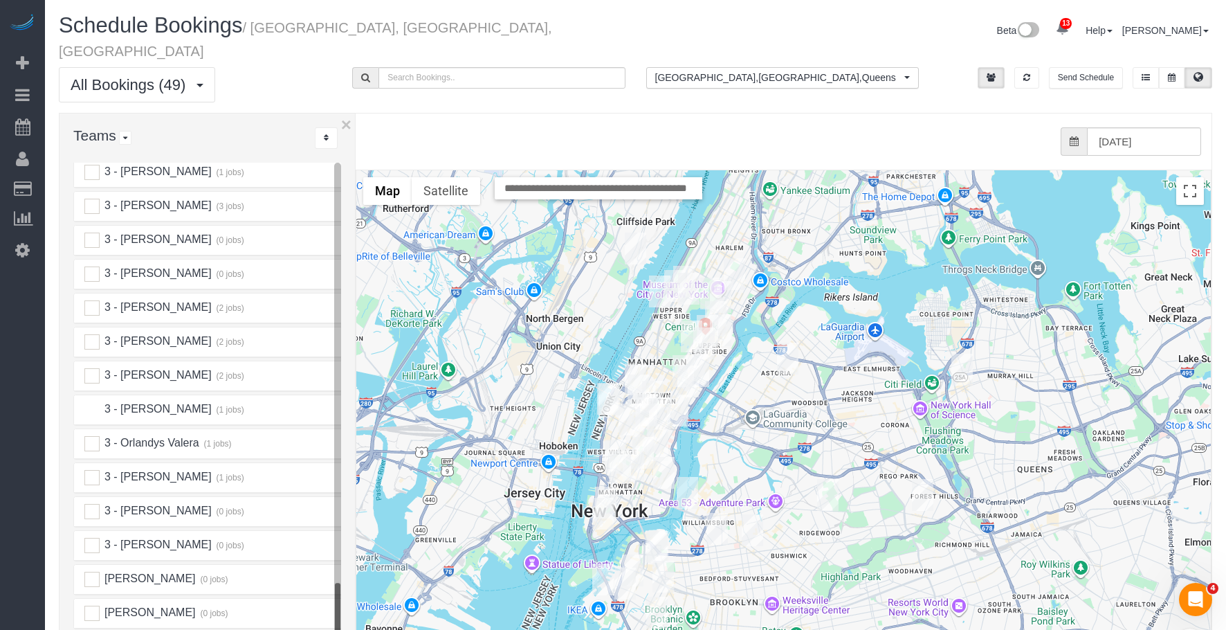
click at [92, 402] on ins at bounding box center [91, 409] width 15 height 15
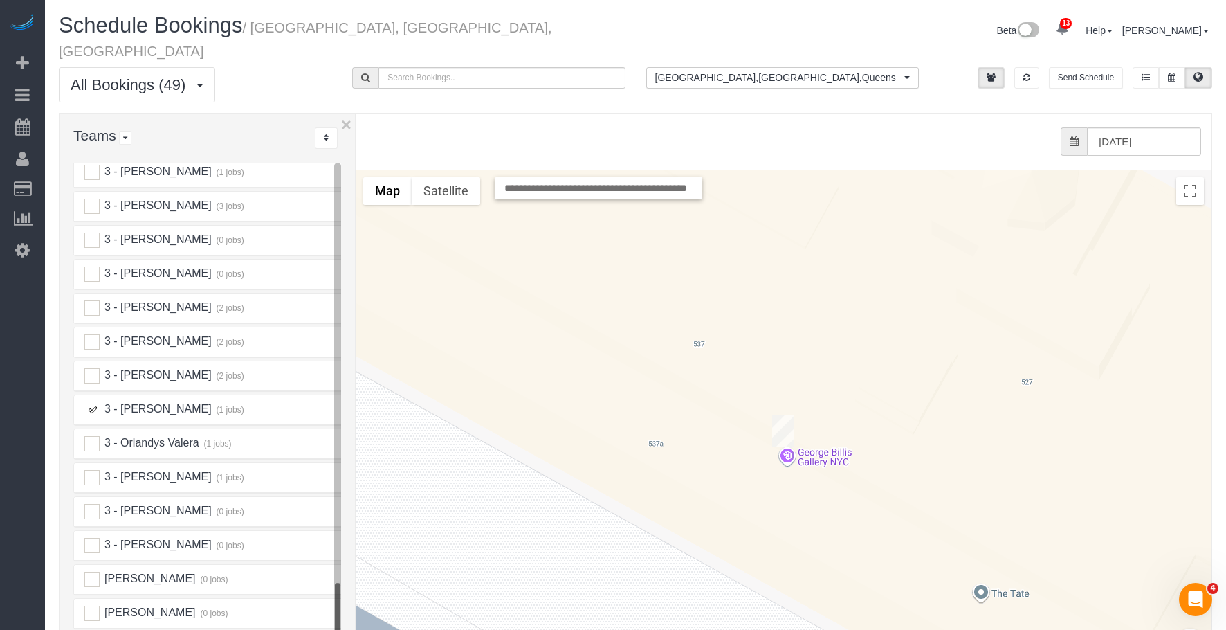
click at [780, 414] on img "09/08/2025 10:00AM - Virginia Smith (Conde Nast) - 535 West 23rd Street, N5p, N…" at bounding box center [782, 430] width 21 height 32
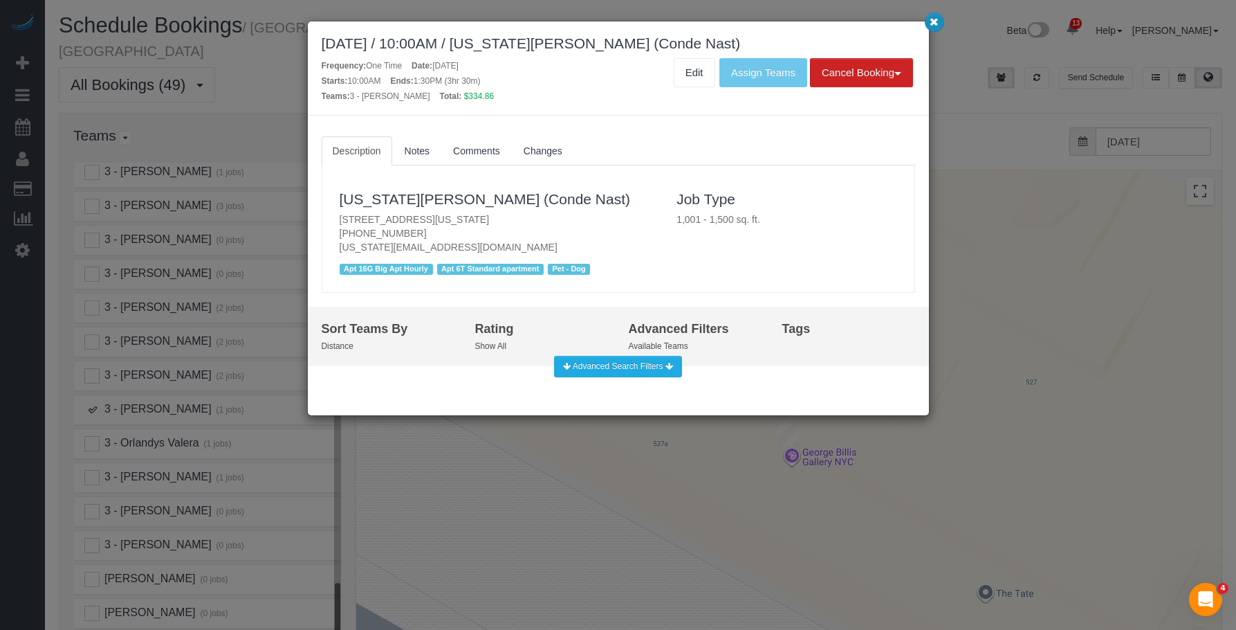
click at [938, 21] on icon "button" at bounding box center [934, 21] width 9 height 8
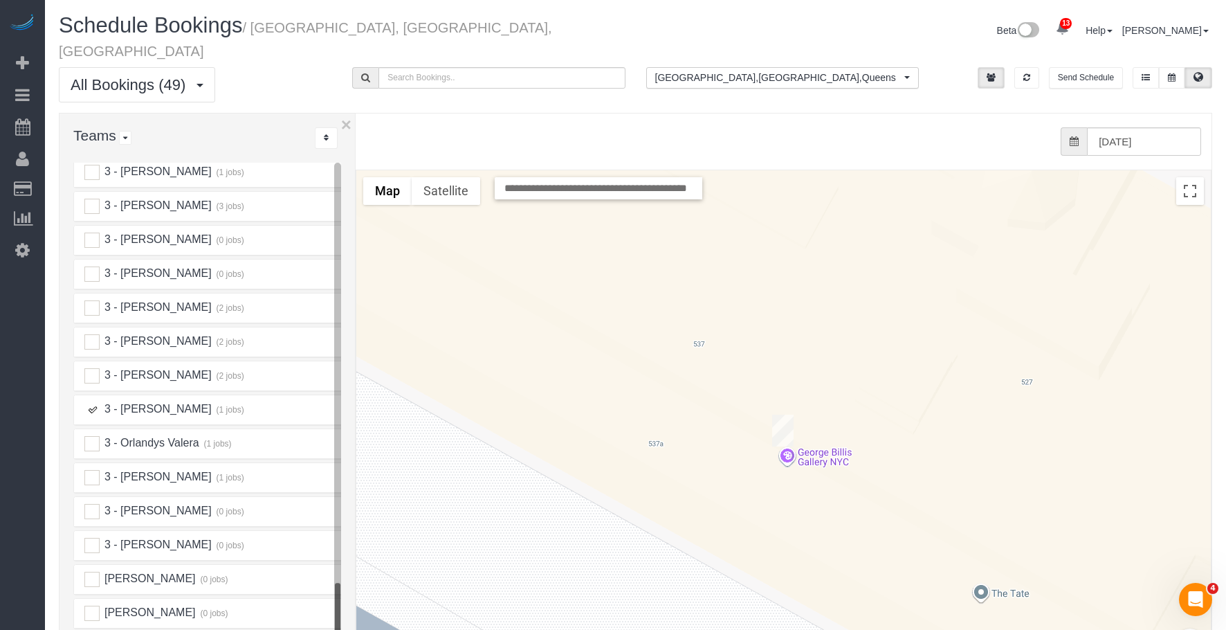
click at [86, 402] on ins at bounding box center [91, 409] width 15 height 15
